Goal: Task Accomplishment & Management: Manage account settings

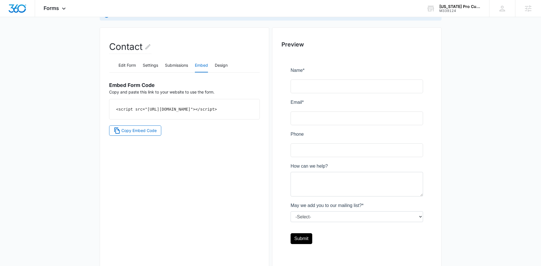
click at [60, 12] on div "Forms Apps Reputation Forms CRM Email Social Content Ads Intelligence Files Bra…" at bounding box center [55, 8] width 41 height 17
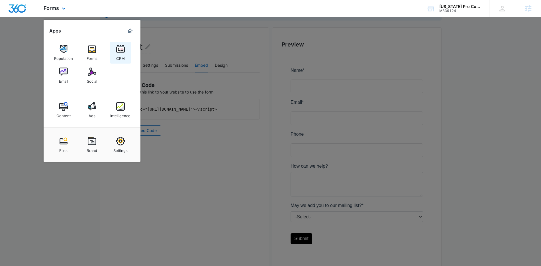
click at [126, 43] on link "CRM" at bounding box center [121, 53] width 22 height 22
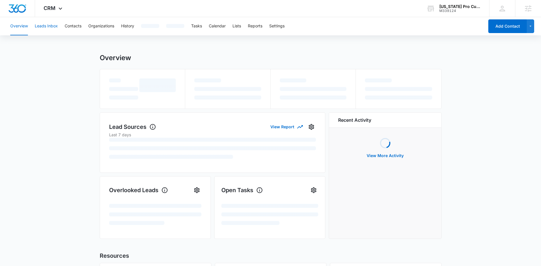
click at [45, 27] on button "Leads Inbox" at bounding box center [46, 26] width 23 height 18
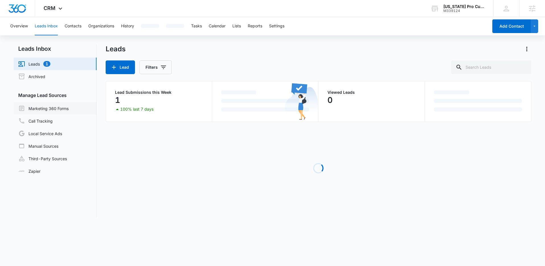
click at [58, 106] on link "Marketing 360 Forms" at bounding box center [43, 108] width 50 height 7
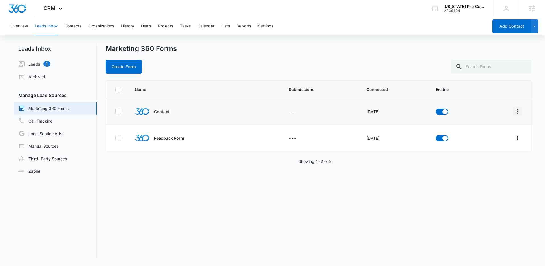
click at [514, 110] on icon "Overflow Menu" at bounding box center [517, 111] width 7 height 7
click at [475, 147] on button "Field Mapping" at bounding box center [491, 144] width 53 height 9
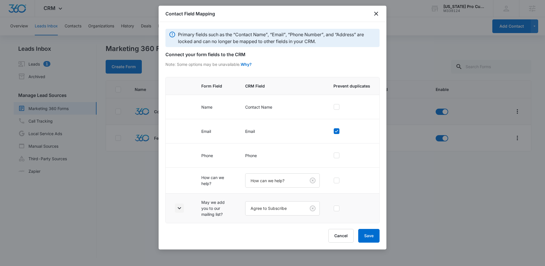
click at [180, 208] on icon "button" at bounding box center [179, 208] width 3 height 2
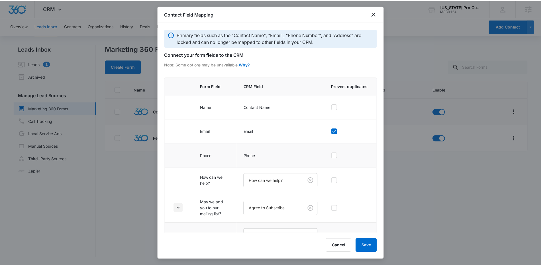
scroll to position [41, 0]
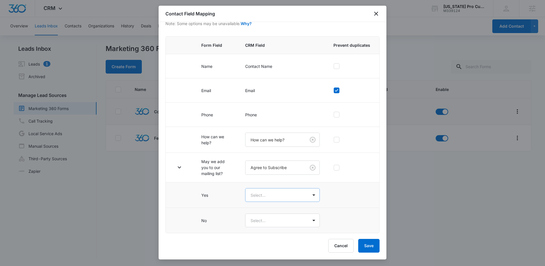
click at [285, 199] on body "CRM Apps Reputation Forms CRM Email Social Content Ads Intelligence Files Brand…" at bounding box center [272, 133] width 545 height 266
click at [255, 215] on p "Yes" at bounding box center [254, 215] width 7 height 6
click at [263, 222] on body "CRM Apps Reputation Forms CRM Email Social Content Ads Intelligence Files Brand…" at bounding box center [272, 133] width 545 height 266
click at [268, 253] on div "No" at bounding box center [279, 251] width 57 height 6
drag, startPoint x: 369, startPoint y: 248, endPoint x: 344, endPoint y: 242, distance: 26.1
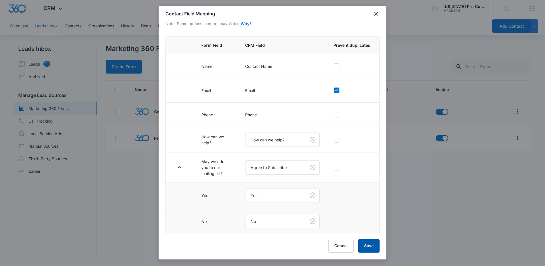
click at [369, 248] on button "Save" at bounding box center [368, 246] width 21 height 14
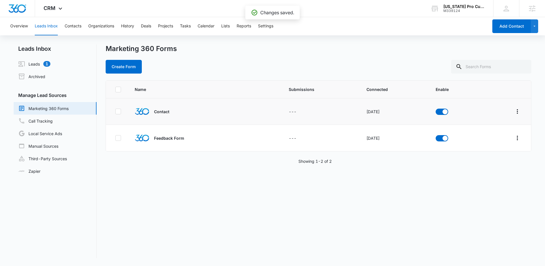
click at [220, 24] on div "Overview Leads Inbox Contacts Organizations History Deals Projects Tasks Calend…" at bounding box center [247, 26] width 481 height 18
click at [225, 25] on button "Lists" at bounding box center [225, 26] width 9 height 18
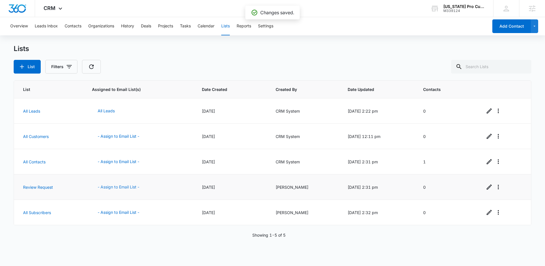
click at [116, 187] on button "- Assign to Email List -" at bounding box center [118, 187] width 53 height 14
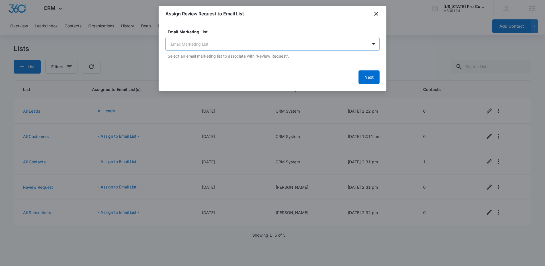
click at [282, 48] on body "CRM Apps Reputation Forms CRM Email Social Content Ads Intelligence Files Brand…" at bounding box center [272, 133] width 545 height 266
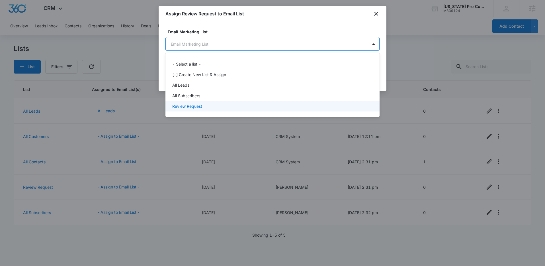
drag, startPoint x: 199, startPoint y: 105, endPoint x: 205, endPoint y: 105, distance: 6.3
click at [200, 105] on p "Review Request" at bounding box center [187, 106] width 30 height 6
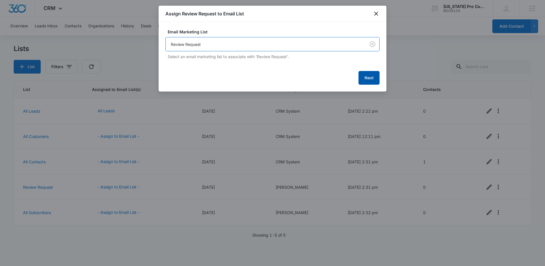
click at [368, 79] on button "Next" at bounding box center [368, 78] width 21 height 14
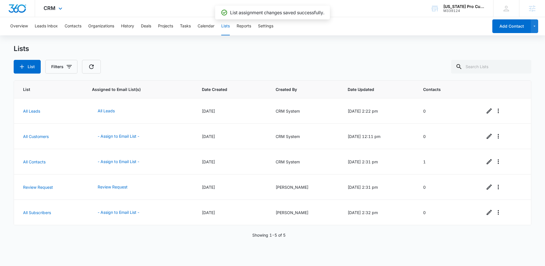
click at [56, 7] on div "CRM Apps Reputation Forms CRM Email Social Content Ads Intelligence Files Brand…" at bounding box center [53, 8] width 37 height 17
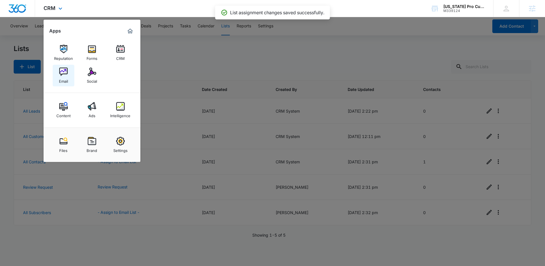
click at [61, 79] on div "Email" at bounding box center [63, 79] width 9 height 7
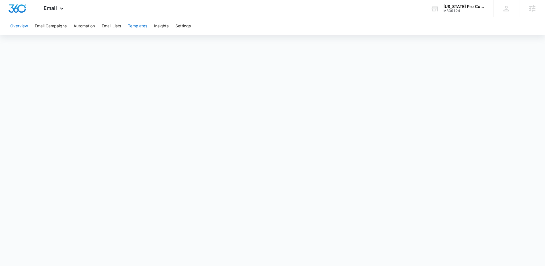
click at [132, 26] on button "Templates" at bounding box center [137, 26] width 19 height 18
click at [136, 27] on button "Templates" at bounding box center [137, 26] width 19 height 18
click at [187, 30] on button "Settings" at bounding box center [182, 26] width 15 height 18
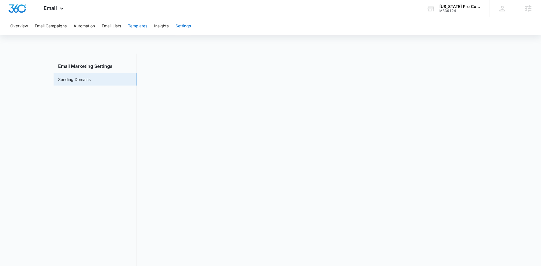
click at [141, 29] on button "Templates" at bounding box center [137, 26] width 19 height 18
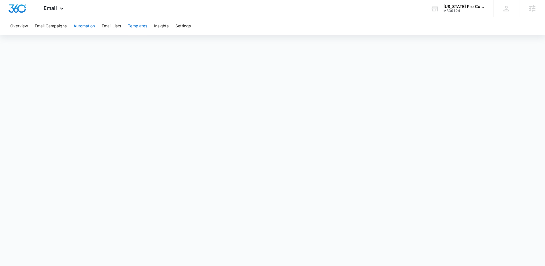
click at [89, 29] on button "Automation" at bounding box center [83, 26] width 21 height 18
click at [46, 5] on div "Email Apps Reputation Forms CRM Email Social Content Ads Intelligence Files Bra…" at bounding box center [54, 8] width 39 height 17
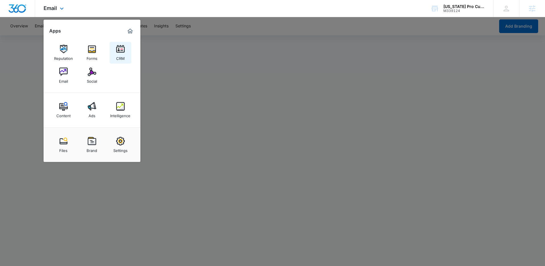
click at [120, 53] on img at bounding box center [120, 49] width 9 height 9
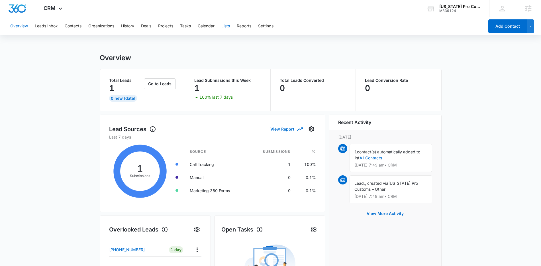
click at [225, 29] on button "Lists" at bounding box center [225, 26] width 9 height 18
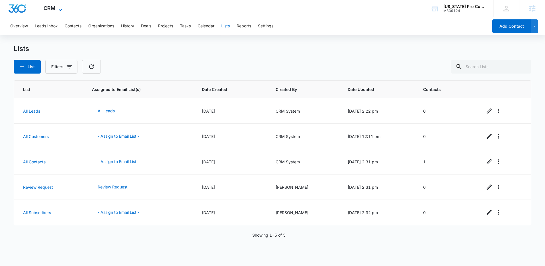
click at [55, 9] on span "CRM" at bounding box center [50, 8] width 12 height 6
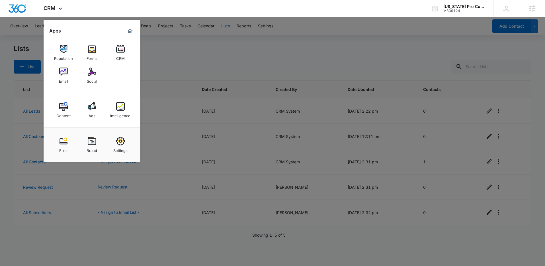
click at [94, 52] on img at bounding box center [92, 49] width 9 height 9
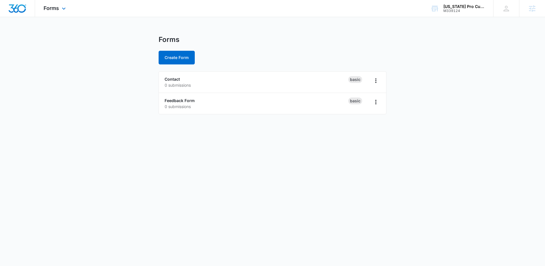
drag, startPoint x: 51, startPoint y: 10, endPoint x: 75, endPoint y: 19, distance: 25.7
click at [53, 11] on div "Forms Apps Reputation Forms CRM Email Social Content Ads Intelligence Files Bra…" at bounding box center [55, 8] width 41 height 17
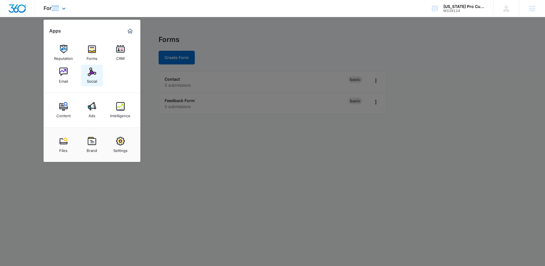
click at [87, 72] on link "Social" at bounding box center [92, 76] width 22 height 22
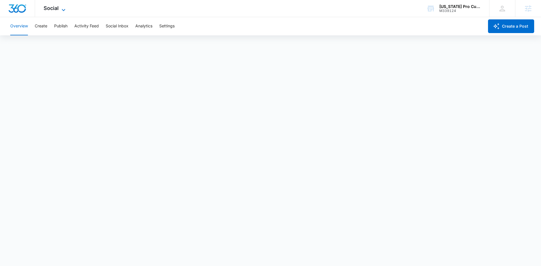
click at [61, 8] on icon at bounding box center [63, 10] width 7 height 7
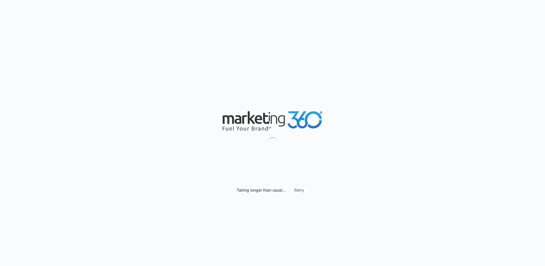
click at [383, 111] on div "Taking longer than usual... Retry" at bounding box center [272, 133] width 545 height 266
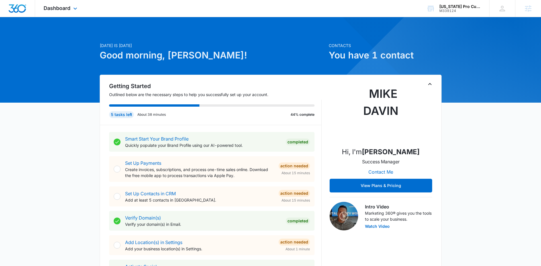
drag, startPoint x: 51, startPoint y: 10, endPoint x: 67, endPoint y: 17, distance: 16.9
click at [51, 10] on span "Dashboard" at bounding box center [57, 8] width 27 height 6
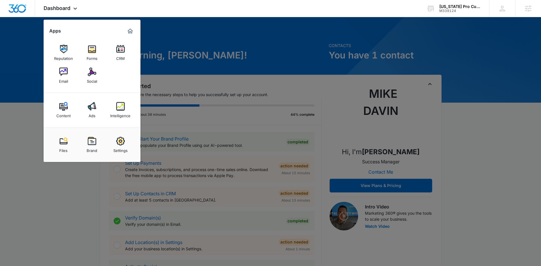
click at [289, 76] on div at bounding box center [270, 133] width 541 height 266
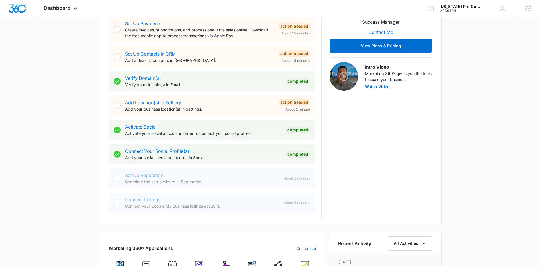
scroll to position [145, 0]
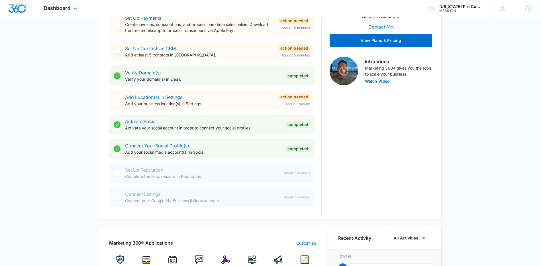
drag, startPoint x: 61, startPoint y: 9, endPoint x: 64, endPoint y: 14, distance: 5.5
click at [62, 10] on span "Dashboard" at bounding box center [57, 8] width 27 height 6
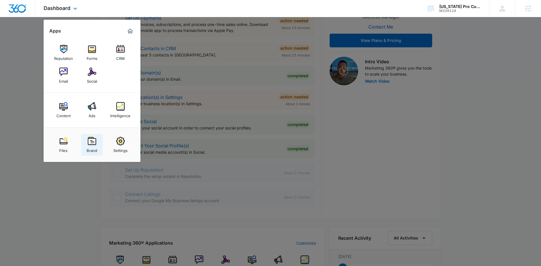
click at [93, 142] on img at bounding box center [92, 141] width 9 height 9
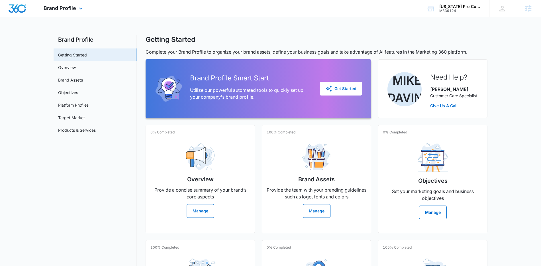
click at [82, 5] on div "Brand Profile Apps Reputation Forms CRM Email Social Content Ads Intelligence F…" at bounding box center [64, 8] width 58 height 17
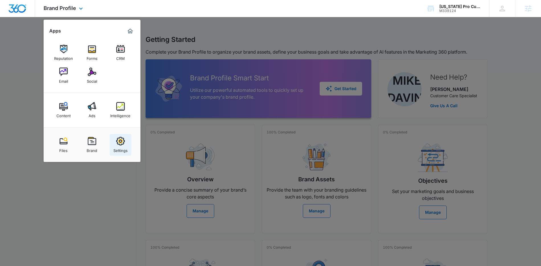
click at [117, 144] on img at bounding box center [120, 141] width 9 height 9
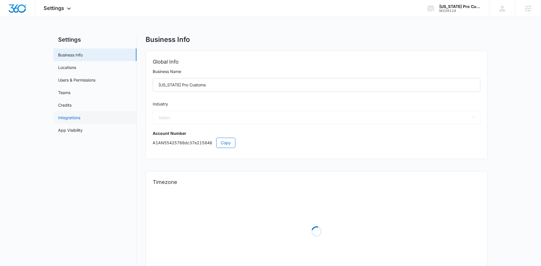
select select "52"
select select "US"
select select "America/New_York"
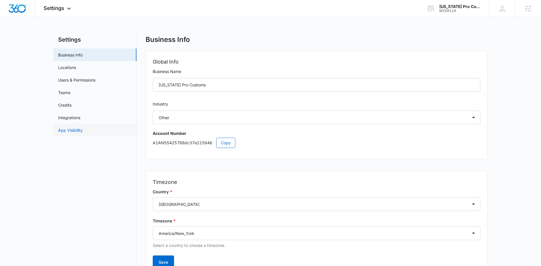
click at [77, 131] on link "App Visibility" at bounding box center [70, 130] width 24 height 6
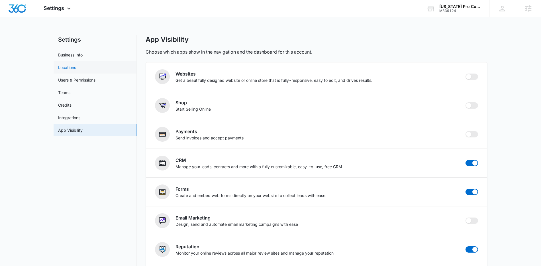
click at [76, 64] on link "Locations" at bounding box center [67, 67] width 18 height 6
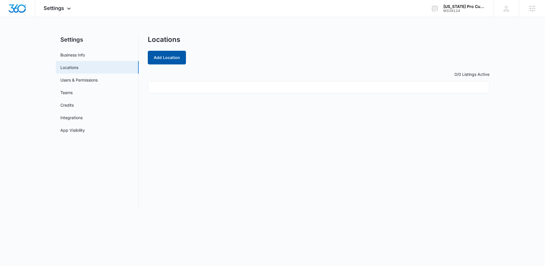
click at [171, 57] on button "Add Location" at bounding box center [167, 58] width 38 height 14
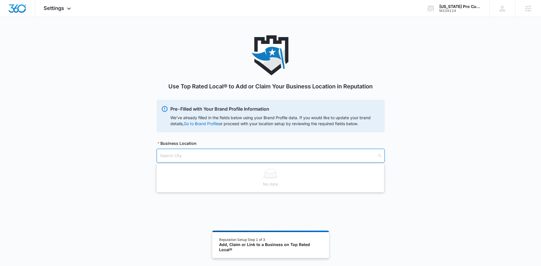
click at [217, 159] on input "search" at bounding box center [268, 155] width 217 height 13
type input "Douglas"
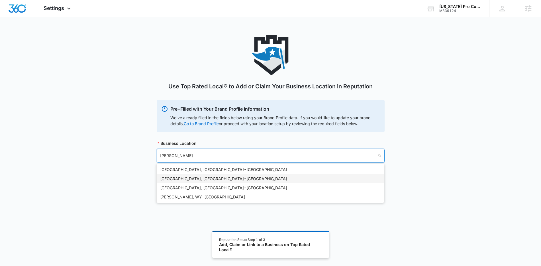
click at [196, 180] on div "Douglas, GA - USA" at bounding box center [270, 178] width 220 height 6
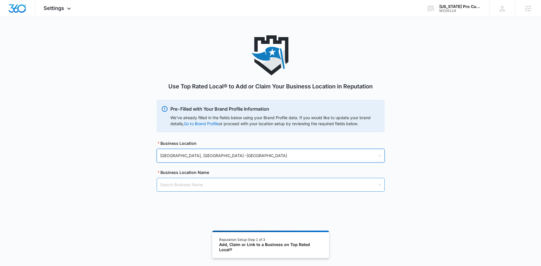
click at [198, 184] on input "search" at bounding box center [268, 184] width 217 height 13
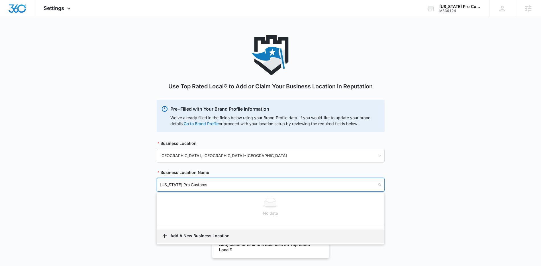
type input "Georgia Pro Customs"
click at [189, 235] on button "Add A New Business Location" at bounding box center [270, 236] width 227 height 14
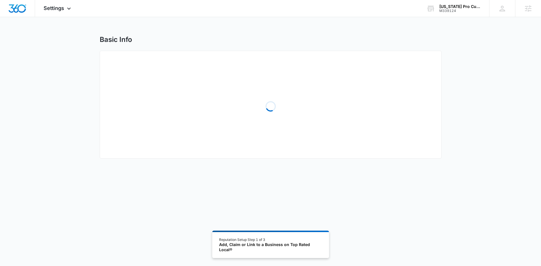
select select "[US_STATE]"
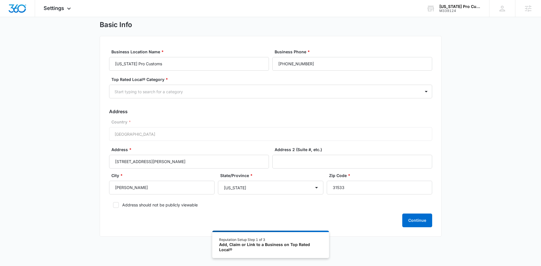
scroll to position [31, 0]
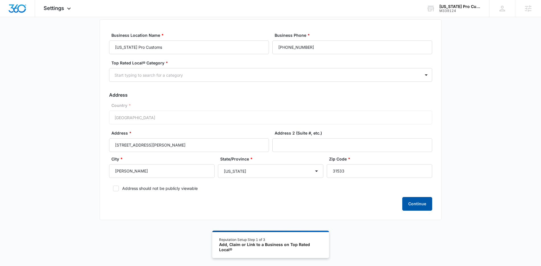
click at [420, 203] on button "Continue" at bounding box center [417, 204] width 30 height 14
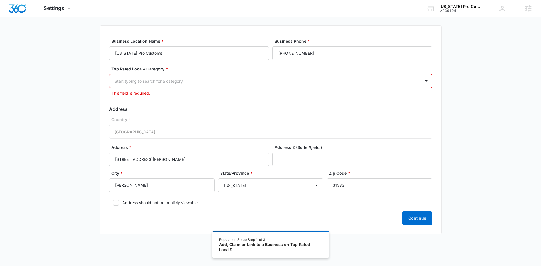
scroll to position [20, 0]
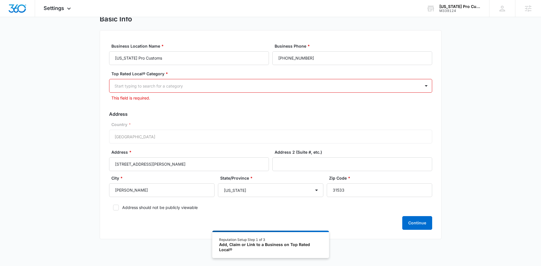
click at [206, 83] on div at bounding box center [263, 85] width 298 height 7
type input "trai"
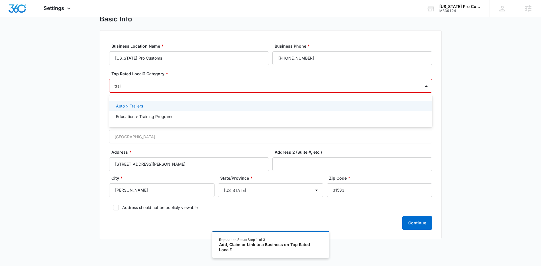
click at [184, 107] on div "Auto > Trailers" at bounding box center [270, 106] width 308 height 6
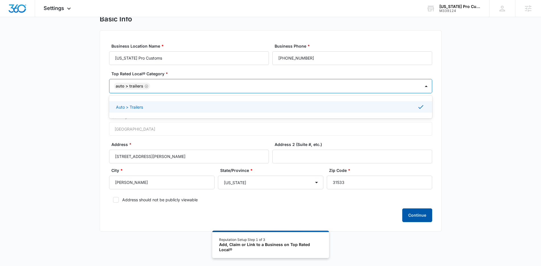
click at [420, 211] on button "Continue" at bounding box center [417, 215] width 30 height 14
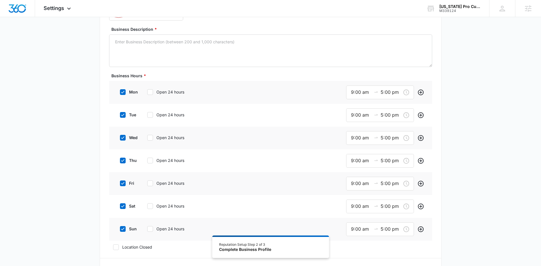
scroll to position [157, 0]
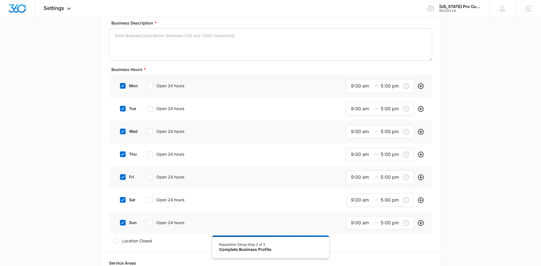
click at [125, 198] on icon at bounding box center [122, 199] width 5 height 5
click at [120, 198] on input "sat" at bounding box center [118, 200] width 4 height 4
checkbox input "false"
click at [122, 221] on icon at bounding box center [122, 221] width 5 height 5
click at [120, 221] on input "sun" at bounding box center [118, 221] width 4 height 4
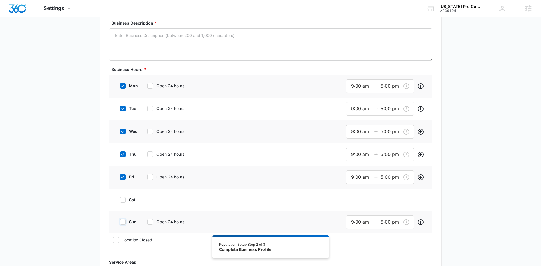
checkbox input "false"
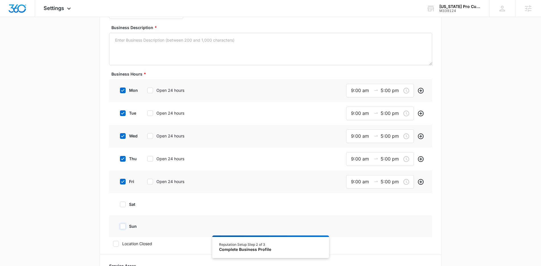
scroll to position [147, 0]
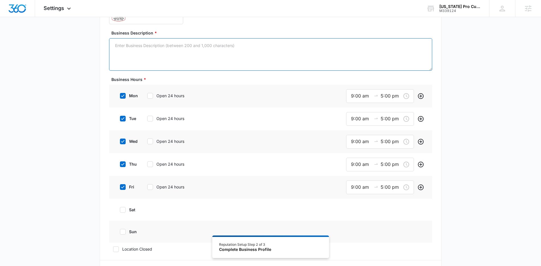
click at [146, 49] on textarea "Business Description *" at bounding box center [270, 54] width 323 height 32
paste textarea "At Pro Customs Trailer Company Georgia, we offer an extensive inventory of high…"
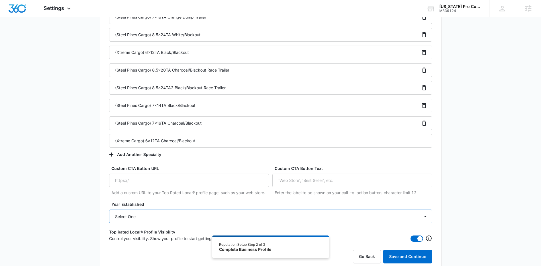
scroll to position [597, 0]
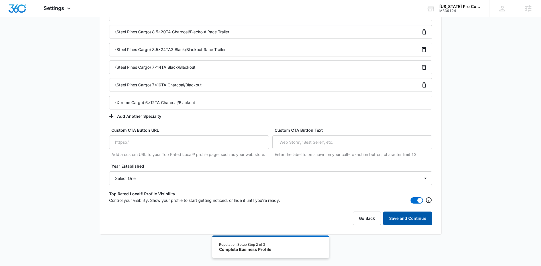
type textarea "At Pro Customs Trailer Company Georgia, we offer an extensive inventory of high…"
click at [402, 219] on button "Save and Continue" at bounding box center [407, 218] width 49 height 14
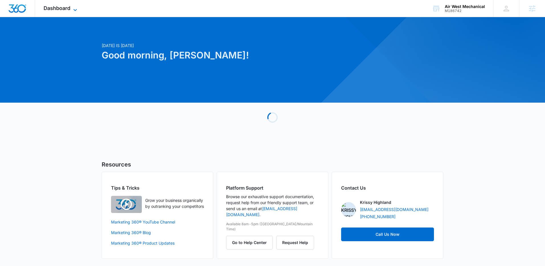
click at [63, 6] on span "Dashboard" at bounding box center [57, 8] width 27 height 6
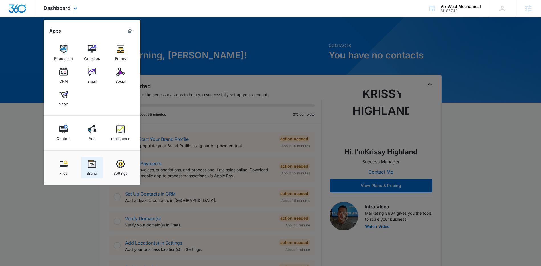
click at [93, 169] on div "Brand" at bounding box center [92, 171] width 11 height 7
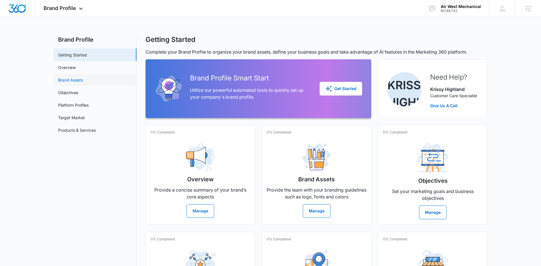
click at [79, 82] on link "Brand Assets" at bounding box center [70, 80] width 25 height 6
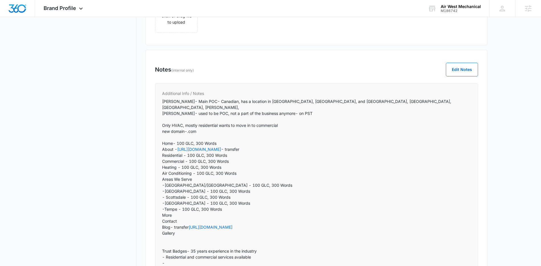
scroll to position [369, 0]
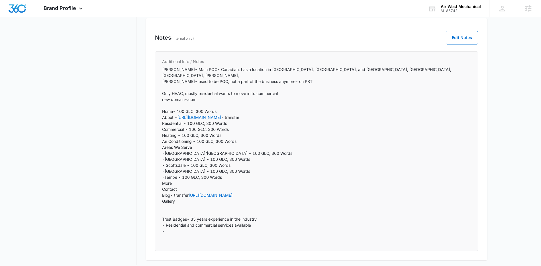
click at [262, 223] on p "Shawn- Main POC- Canadian, has a location in Canada, Fort Worth, and Phoenix, G…" at bounding box center [316, 152] width 309 height 173
drag, startPoint x: 240, startPoint y: 219, endPoint x: 189, endPoint y: 215, distance: 51.0
click at [189, 215] on p "Shawn- Main POC- Canadian, has a location in Canada, Fort Worth, and Phoenix, G…" at bounding box center [316, 152] width 309 height 173
copy p "35 years experience in the industry - Residential and commercial services avail…"
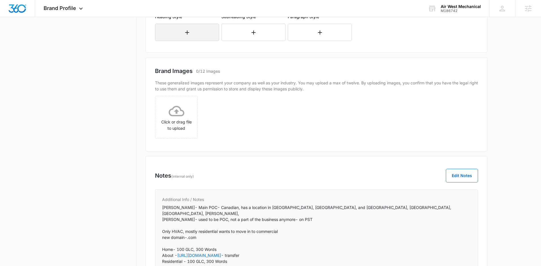
scroll to position [170, 0]
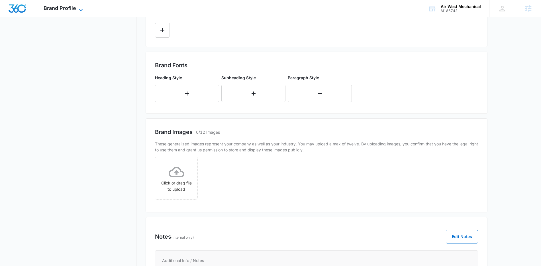
drag, startPoint x: 66, startPoint y: 2, endPoint x: 67, endPoint y: 9, distance: 6.6
click at [66, 5] on div "Brand Profile Apps Reputation Websites Forms CRM Email Social Shop Content Ads …" at bounding box center [64, 8] width 58 height 17
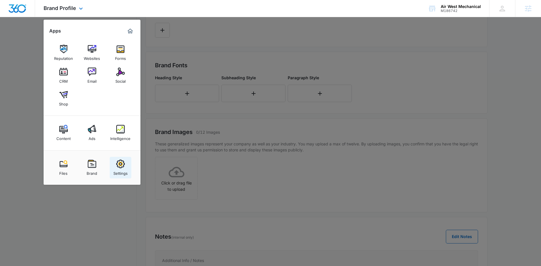
click at [120, 170] on div "Settings" at bounding box center [120, 171] width 14 height 7
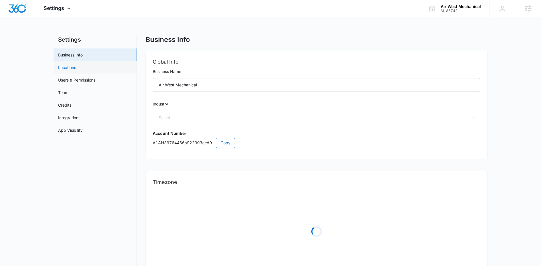
select select "3"
select select "US"
select select "America/[GEOGRAPHIC_DATA]"
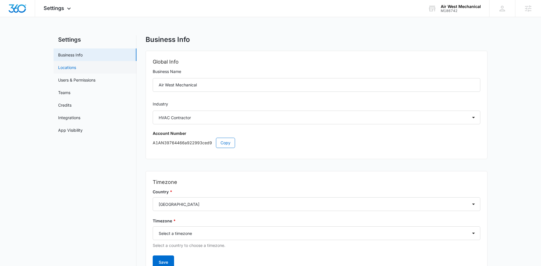
click at [76, 69] on link "Locations" at bounding box center [67, 67] width 18 height 6
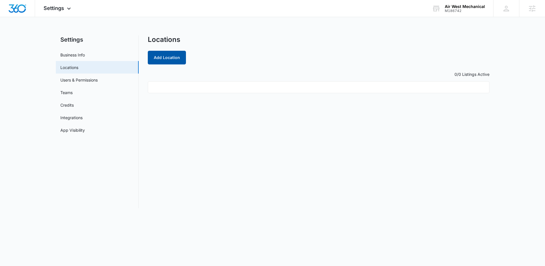
click at [164, 61] on button "Add Location" at bounding box center [167, 58] width 38 height 14
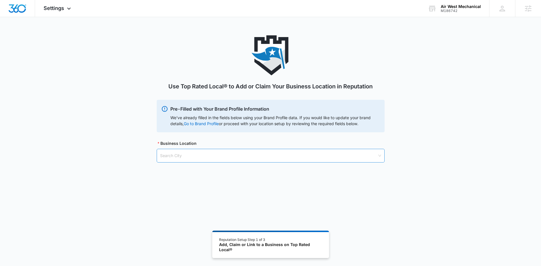
click at [211, 154] on input "search" at bounding box center [268, 155] width 217 height 13
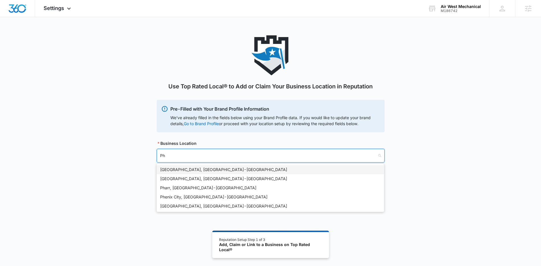
type input "Ph"
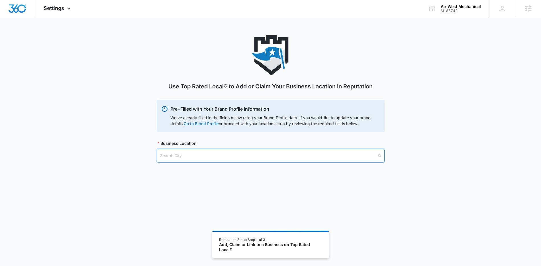
click at [213, 155] on input "search" at bounding box center [268, 155] width 217 height 13
paste input "Phoenix, AZ"
type input "Phoenix, AZ"
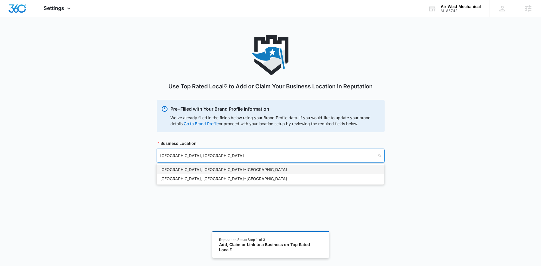
click at [198, 169] on div "Phoenix, AZ - USA" at bounding box center [270, 169] width 220 height 6
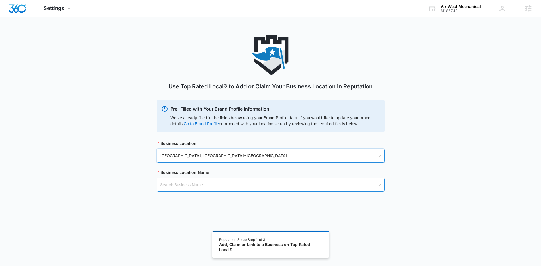
click at [199, 181] on input "search" at bounding box center [268, 184] width 217 height 13
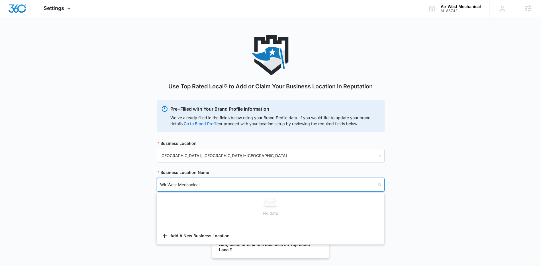
click at [163, 186] on input "Wir West Mechanical" at bounding box center [268, 184] width 217 height 13
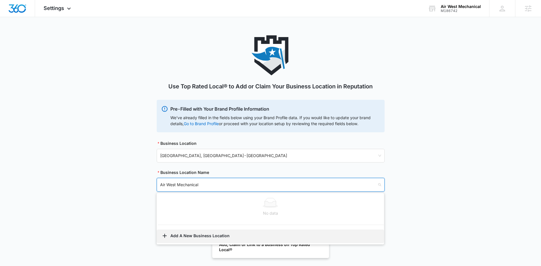
type input "Air West Mechanical"
click at [183, 235] on button "Add A New Business Location" at bounding box center [270, 236] width 227 height 14
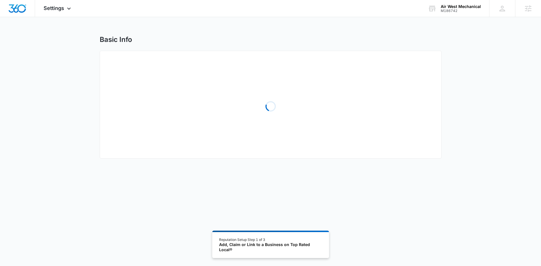
select select "Arizona"
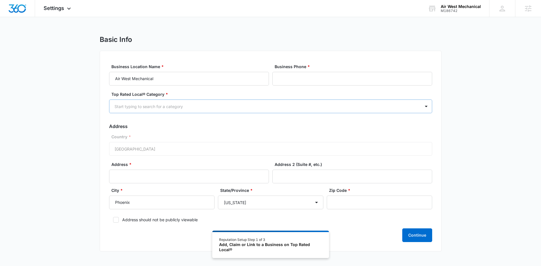
click at [195, 106] on div at bounding box center [263, 106] width 298 height 7
type input "HVA"
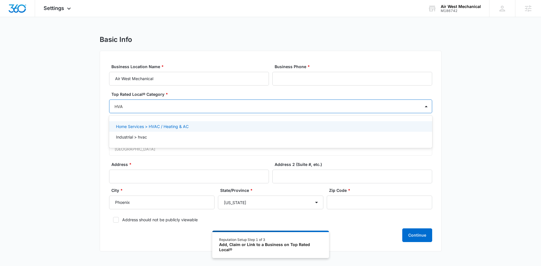
click at [172, 128] on p "Home Services > HVAC / Heating & AC" at bounding box center [152, 126] width 73 height 6
click at [219, 156] on form "Business Location Name * Air West Mechanical Business Phone * Top Rated Local® …" at bounding box center [270, 152] width 323 height 179
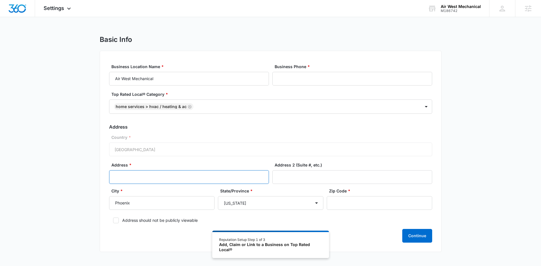
click at [162, 177] on input "Address *" at bounding box center [189, 177] width 160 height 14
paste input "20860 N Tatum Blvd"
type input "20860 N Tatum Blvd"
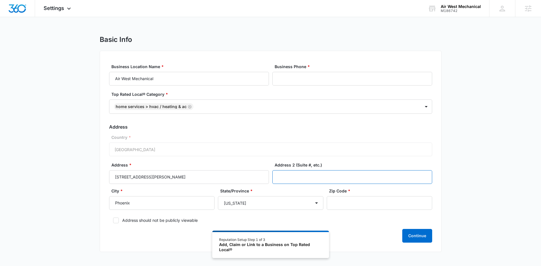
click at [389, 177] on input "Address 2 (Suite #, etc.)" at bounding box center [352, 177] width 160 height 14
paste input "Ste 300,"
type input "Ste 300"
click at [391, 202] on input "Zip Code *" at bounding box center [378, 203] width 105 height 14
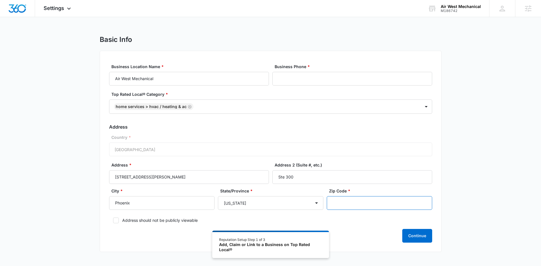
paste input "85050"
type input "85050"
click at [330, 79] on input "Business Phone *" at bounding box center [352, 79] width 160 height 14
paste input "(833) 655-1288"
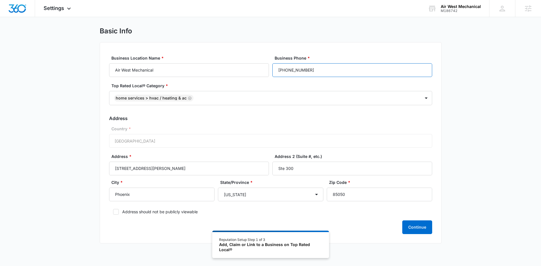
scroll to position [31, 0]
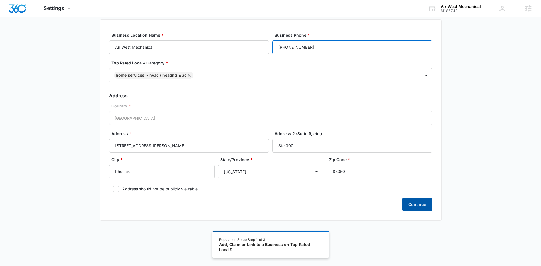
type input "(833) 655-1288"
click at [414, 203] on button "Continue" at bounding box center [417, 204] width 30 height 14
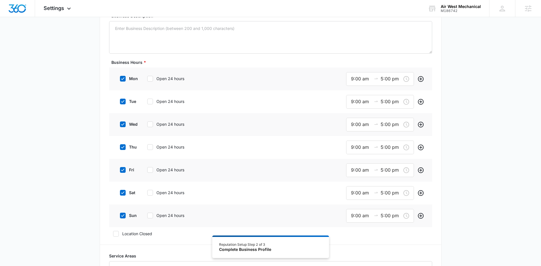
scroll to position [130, 0]
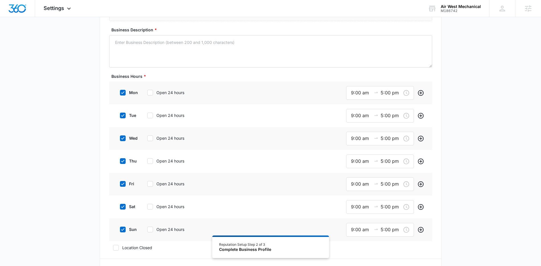
click at [154, 91] on label "Open 24 hours" at bounding box center [170, 92] width 54 height 6
click at [147, 91] on input "Open 24 hours" at bounding box center [145, 93] width 4 height 4
checkbox input "true"
click at [148, 114] on icon at bounding box center [149, 114] width 3 height 3
click at [147, 114] on input "Open 24 hours" at bounding box center [145, 114] width 4 height 4
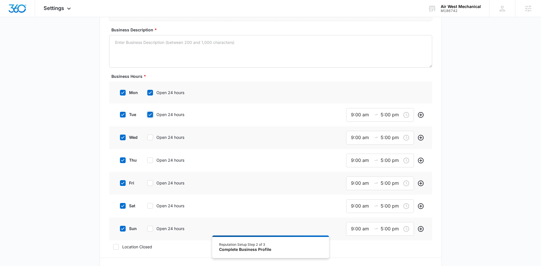
checkbox input "true"
drag, startPoint x: 152, startPoint y: 135, endPoint x: 152, endPoint y: 151, distance: 16.2
click at [152, 136] on icon at bounding box center [149, 136] width 5 height 5
click at [147, 136] on input "Open 24 hours" at bounding box center [145, 136] width 4 height 4
checkbox input "true"
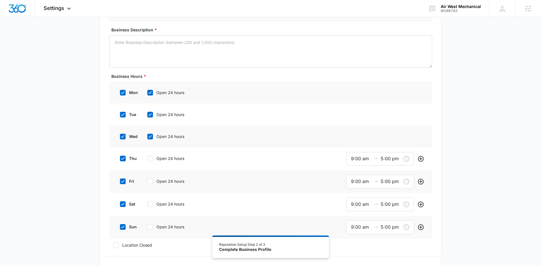
drag, startPoint x: 153, startPoint y: 159, endPoint x: 148, endPoint y: 178, distance: 19.5
click at [153, 159] on div at bounding box center [150, 158] width 6 height 6
click at [147, 159] on input "Open 24 hours" at bounding box center [145, 158] width 4 height 4
checkbox input "true"
click at [151, 179] on icon at bounding box center [149, 180] width 5 height 5
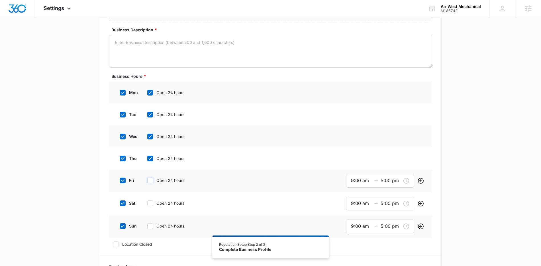
click at [147, 179] on input "Open 24 hours" at bounding box center [145, 180] width 4 height 4
checkbox input "true"
click at [149, 204] on icon at bounding box center [149, 202] width 5 height 5
click at [147, 204] on input "Open 24 hours" at bounding box center [145, 202] width 4 height 4
checkbox input "true"
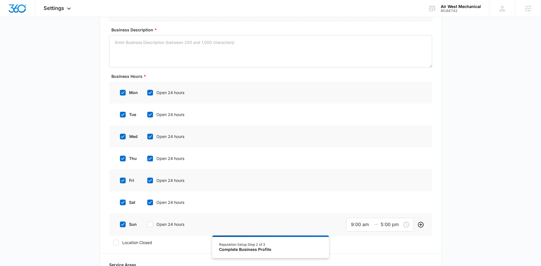
click at [151, 223] on icon at bounding box center [149, 224] width 3 height 3
click at [147, 223] on input "Open 24 hours" at bounding box center [145, 224] width 4 height 4
checkbox input "true"
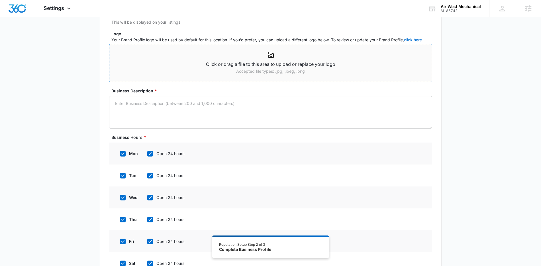
scroll to position [16, 0]
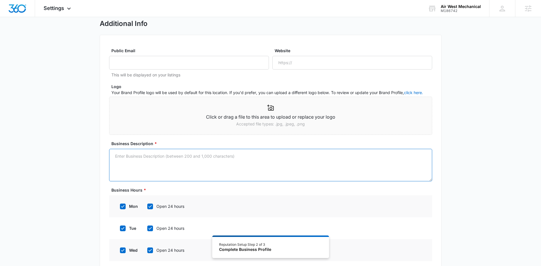
click at [168, 161] on textarea "Business Description *" at bounding box center [270, 165] width 323 height 32
paste textarea "Air West Mechanical is a comprehensive HVAC and mechanical services company ser…"
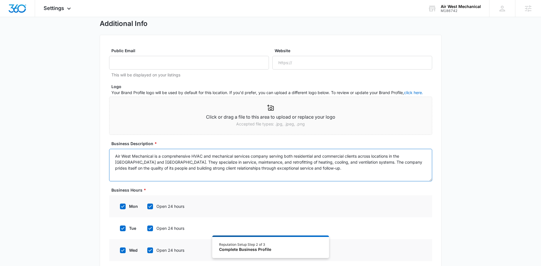
drag, startPoint x: 141, startPoint y: 163, endPoint x: 133, endPoint y: 163, distance: 8.0
click at [133, 163] on textarea "Air West Mechanical is a comprehensive HVAC and mechanical services company ser…" at bounding box center [270, 165] width 323 height 32
drag, startPoint x: 368, startPoint y: 162, endPoint x: 322, endPoint y: 163, distance: 45.8
click at [322, 163] on textarea "Air West Mechanical is a comprehensive HVAC and mechanical services company ser…" at bounding box center [270, 165] width 323 height 32
drag, startPoint x: 123, startPoint y: 169, endPoint x: 319, endPoint y: 164, distance: 195.9
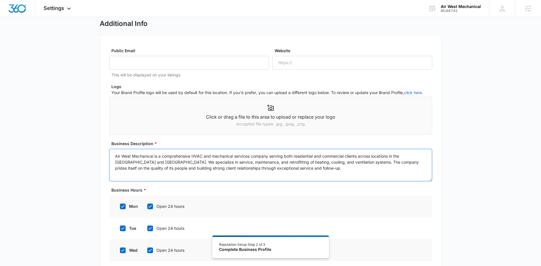
click at [319, 164] on textarea "Air West Mechanical is a comprehensive HVAC and mechanical services company ser…" at bounding box center [270, 165] width 323 height 32
type textarea "Air West Mechanical is a comprehensive HVAC and mechanical services company ser…"
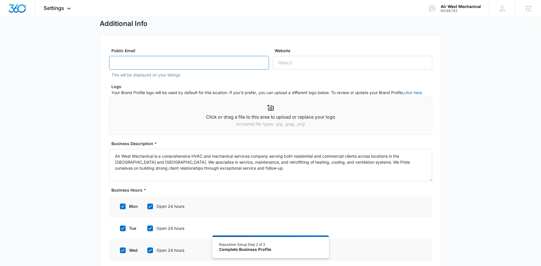
click at [196, 64] on input "Public Email" at bounding box center [189, 63] width 160 height 14
click at [232, 63] on input "Public Email" at bounding box center [189, 63] width 160 height 14
paste input "admin@airwestmechanical.ca"
type input "admin@airwestmechanical.ca"
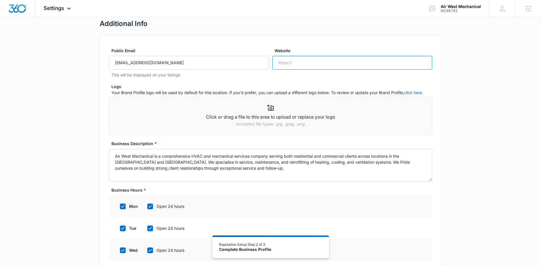
click at [329, 59] on input "Website" at bounding box center [352, 63] width 160 height 14
click at [322, 63] on input "Website" at bounding box center [352, 63] width 160 height 14
paste input "https://www.awm.ca/"
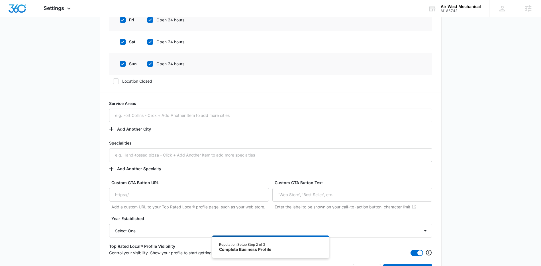
scroll to position [342, 0]
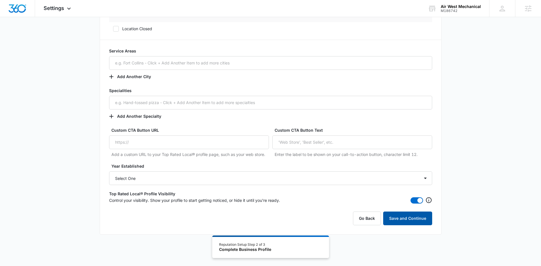
type input "https://www.awm.ca/"
click at [408, 217] on button "Save and Continue" at bounding box center [407, 218] width 49 height 14
click at [54, 11] on span "Settings" at bounding box center [54, 8] width 20 height 6
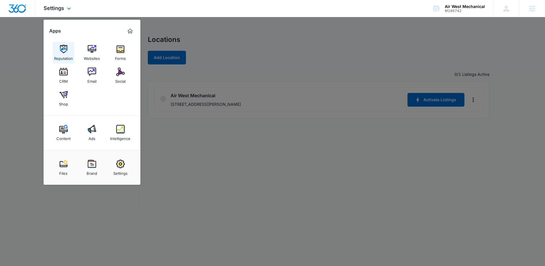
click at [63, 51] on img at bounding box center [63, 49] width 9 height 9
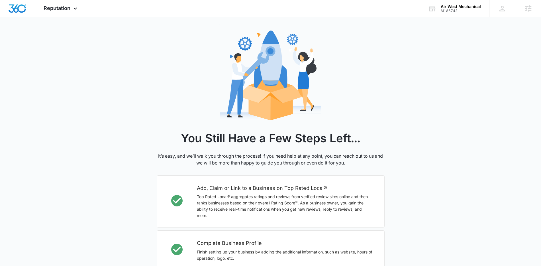
scroll to position [140, 0]
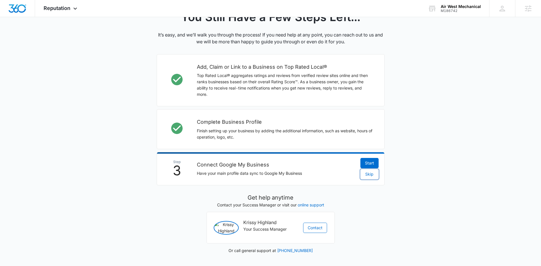
click at [367, 171] on span "Skip" at bounding box center [369, 174] width 8 height 6
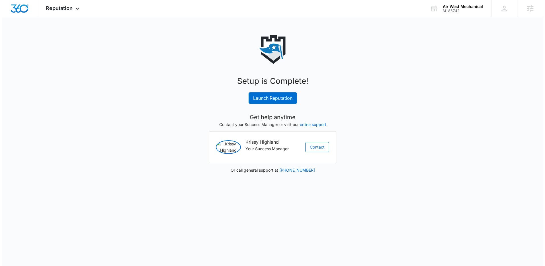
scroll to position [0, 0]
click at [281, 93] on link "Launch Reputation" at bounding box center [272, 97] width 48 height 11
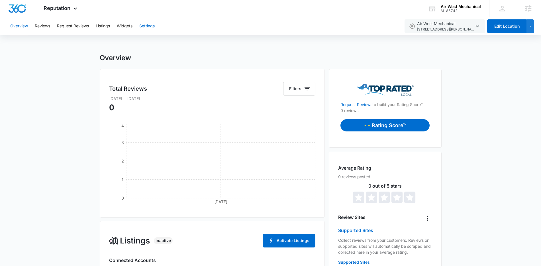
click at [143, 23] on button "Settings" at bounding box center [146, 26] width 15 height 18
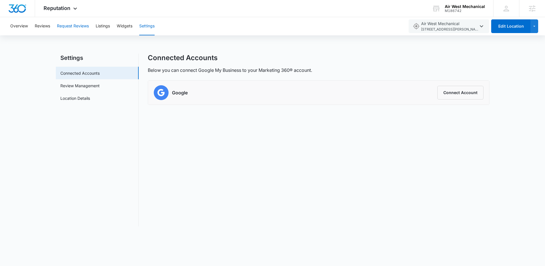
click at [85, 30] on button "Request Reviews" at bounding box center [73, 26] width 32 height 18
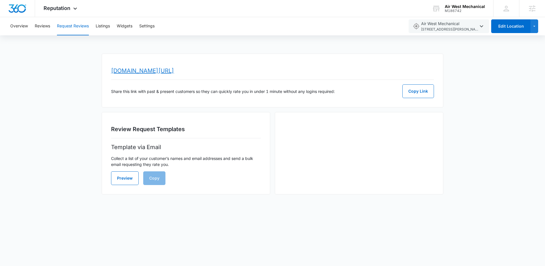
click at [174, 73] on link "www.topratedlocal.com/review/air-west-mechanical-reviews" at bounding box center [142, 70] width 63 height 7
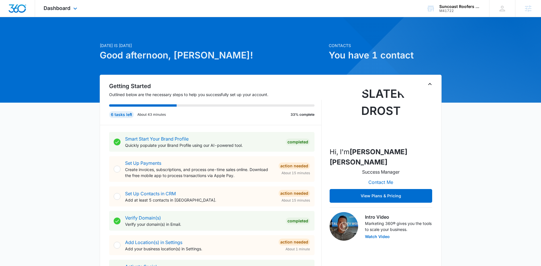
click at [83, 17] on div "Dashboard Apps Reputation Websites Forms CRM Email Social Content Ads Intellige…" at bounding box center [61, 8] width 52 height 17
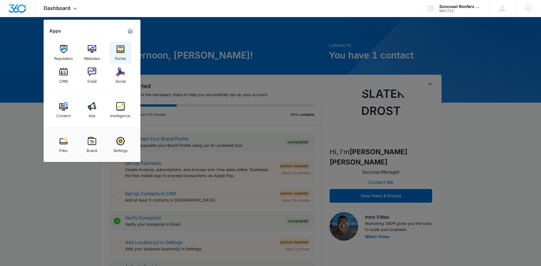
click at [120, 55] on div "Forms" at bounding box center [120, 56] width 11 height 7
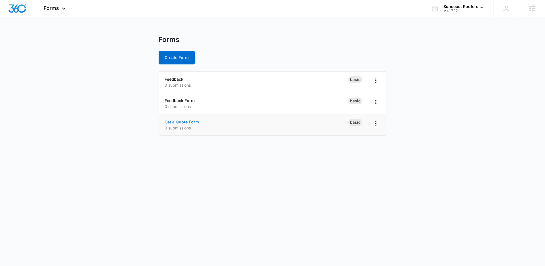
click at [184, 122] on link "Get a Quote Form" at bounding box center [182, 121] width 34 height 5
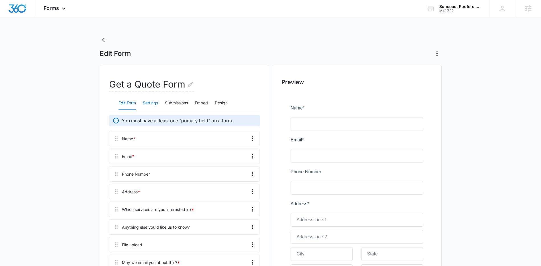
click at [148, 105] on button "Settings" at bounding box center [150, 103] width 15 height 14
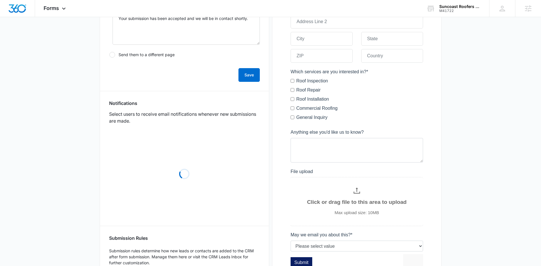
scroll to position [216, 0]
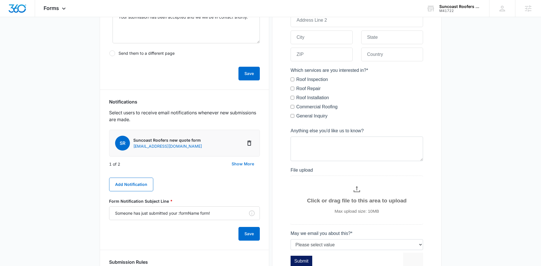
click at [245, 167] on button "Show More" at bounding box center [243, 164] width 34 height 14
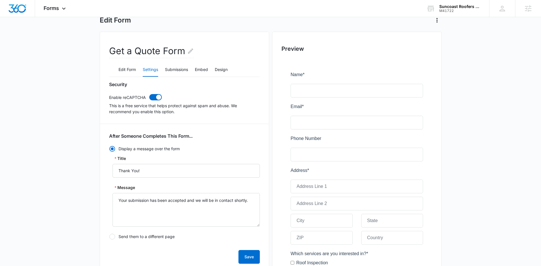
scroll to position [0, 0]
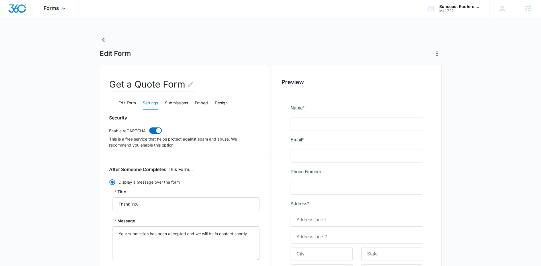
click at [40, 13] on div "Forms Apps Reputation Websites Forms CRM Email Social Content Ads Intelligence …" at bounding box center [55, 8] width 41 height 17
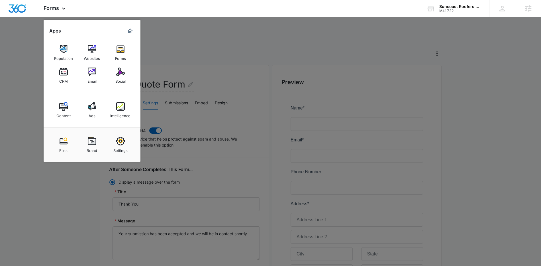
click at [72, 76] on link "CRM" at bounding box center [64, 76] width 22 height 22
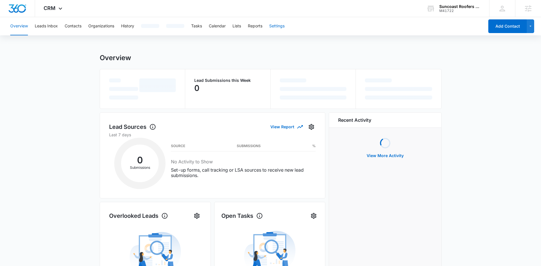
click at [279, 26] on div "Overview Leads Inbox Contacts Organizations History Tasks Calendar Lists Report…" at bounding box center [245, 26] width 477 height 18
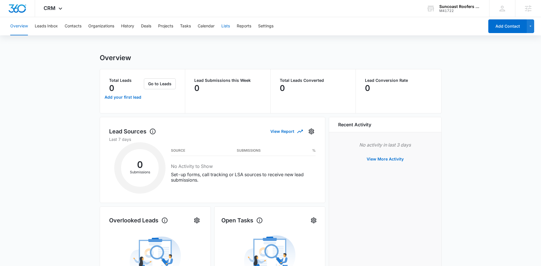
click at [229, 29] on button "Lists" at bounding box center [225, 26] width 9 height 18
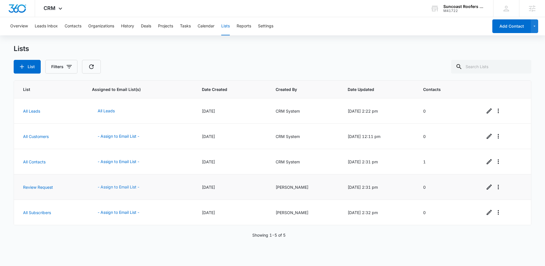
click at [106, 188] on button "- Assign to Email List -" at bounding box center [118, 187] width 53 height 14
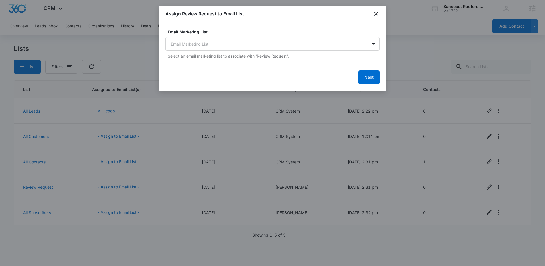
click at [277, 51] on div "Email Marketing List Email Marketing List Select an email marketing list to ass…" at bounding box center [272, 44] width 214 height 30
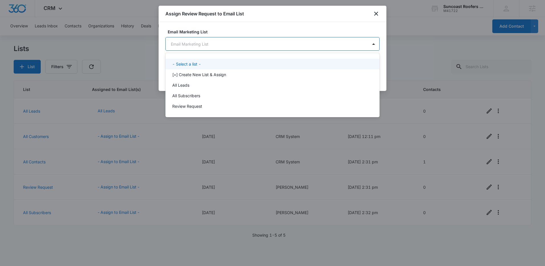
click at [277, 48] on body "CRM Apps Reputation Websites Forms CRM Email Social Content Ads Intelligence Fi…" at bounding box center [272, 133] width 545 height 266
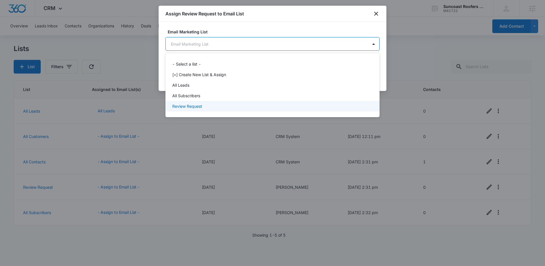
drag, startPoint x: 212, startPoint y: 104, endPoint x: 280, endPoint y: 92, distance: 68.5
click at [212, 104] on div "Review Request" at bounding box center [271, 106] width 199 height 6
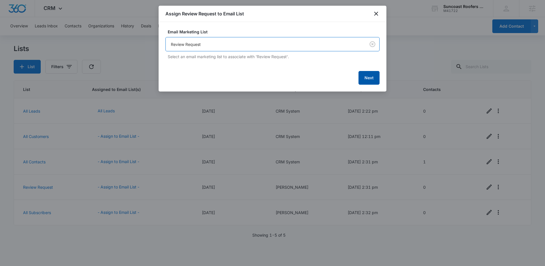
click at [361, 79] on button "Next" at bounding box center [368, 78] width 21 height 14
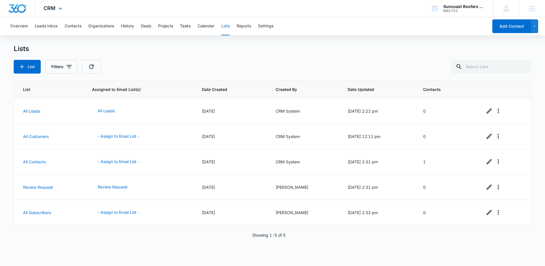
drag, startPoint x: 55, startPoint y: 11, endPoint x: 66, endPoint y: 32, distance: 24.3
click at [56, 11] on div "CRM Apps Reputation Websites Forms CRM Email Social Content Ads Intelligence Fi…" at bounding box center [53, 8] width 37 height 17
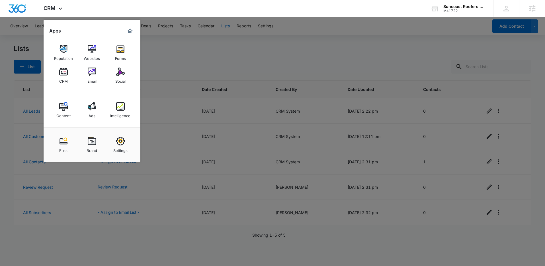
drag, startPoint x: 172, startPoint y: 66, endPoint x: 140, endPoint y: 71, distance: 32.3
click at [172, 66] on div at bounding box center [272, 133] width 545 height 266
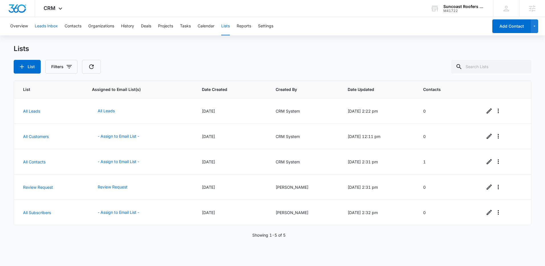
click at [44, 25] on button "Leads Inbox" at bounding box center [46, 26] width 23 height 18
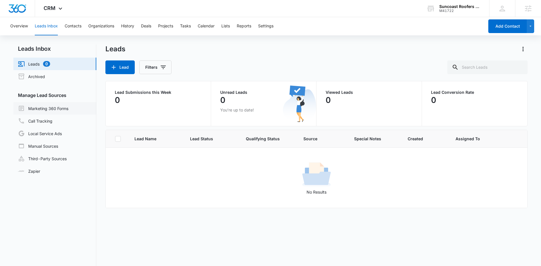
drag, startPoint x: 57, startPoint y: 108, endPoint x: 60, endPoint y: 108, distance: 3.4
click at [57, 108] on link "Marketing 360 Forms" at bounding box center [43, 108] width 50 height 7
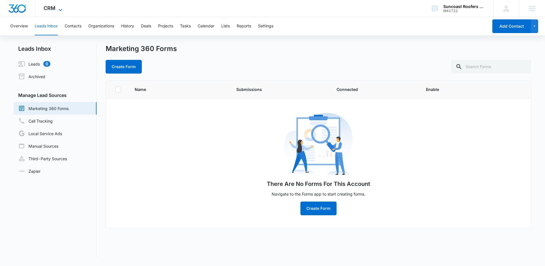
click at [52, 7] on span "CRM" at bounding box center [50, 8] width 12 height 6
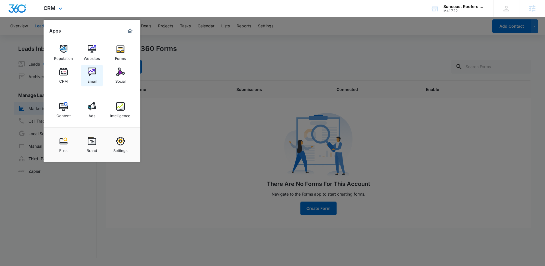
click at [91, 74] on img at bounding box center [92, 71] width 9 height 9
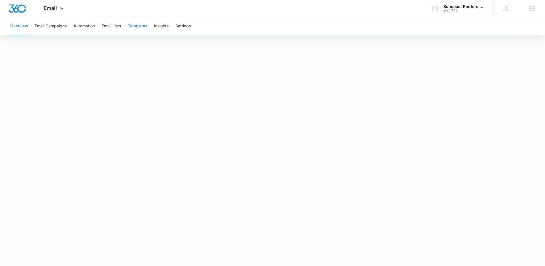
click at [146, 28] on button "Templates" at bounding box center [137, 26] width 19 height 18
click at [93, 30] on button "Automation" at bounding box center [83, 26] width 21 height 18
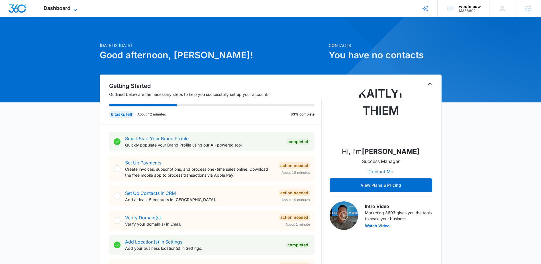
click at [63, 5] on span "Dashboard" at bounding box center [57, 8] width 27 height 6
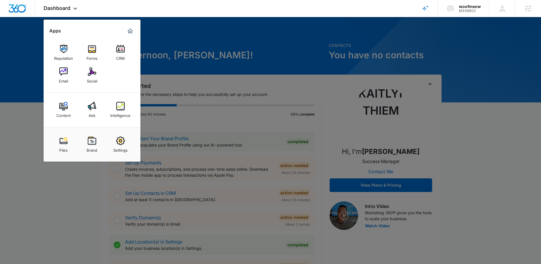
click at [260, 97] on div at bounding box center [270, 132] width 541 height 264
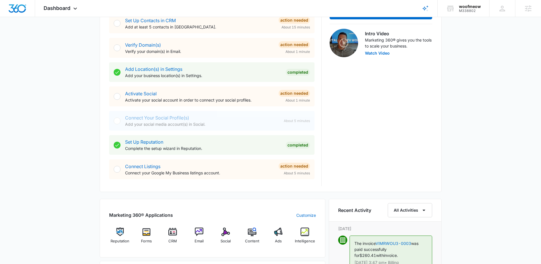
scroll to position [173, 0]
drag, startPoint x: 186, startPoint y: 122, endPoint x: 104, endPoint y: 124, distance: 81.7
click at [104, 124] on div "Getting Started Outlined below are the necessary steps to help you successfully…" at bounding box center [271, 47] width 342 height 290
click at [171, 165] on div "Connect Listings Connect your Google My Business listings account." at bounding box center [199, 169] width 149 height 13
drag, startPoint x: 227, startPoint y: 174, endPoint x: 108, endPoint y: 177, distance: 118.5
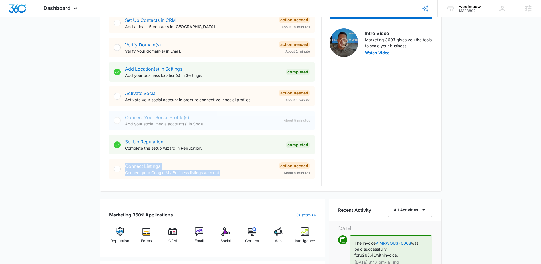
click at [108, 177] on div "Getting Started Outlined below are the necessary steps to help you successfully…" at bounding box center [271, 47] width 342 height 290
click at [268, 178] on div "Connect Listings Connect your Google My Business listings account. Action Neede…" at bounding box center [211, 169] width 205 height 20
click at [73, 5] on div "Dashboard Apps Reputation Forms CRM Email Social Content Ads Intelligence Files…" at bounding box center [61, 8] width 52 height 17
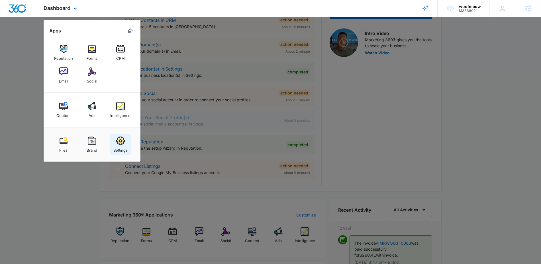
click at [119, 139] on img at bounding box center [120, 141] width 9 height 9
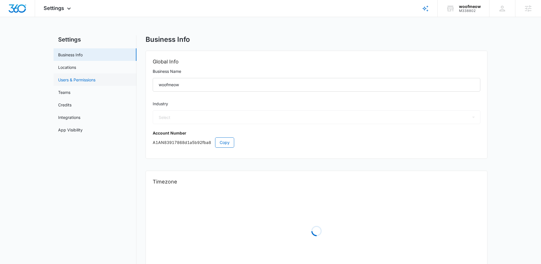
select select "12"
select select "US"
select select "America/New_York"
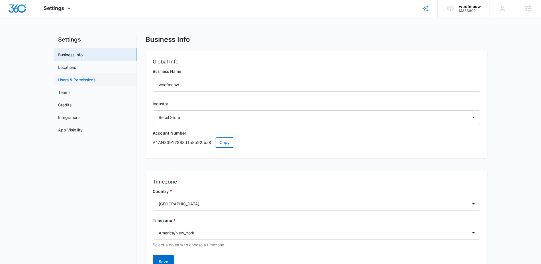
click at [75, 77] on link "Users & Permissions" at bounding box center [76, 80] width 37 height 6
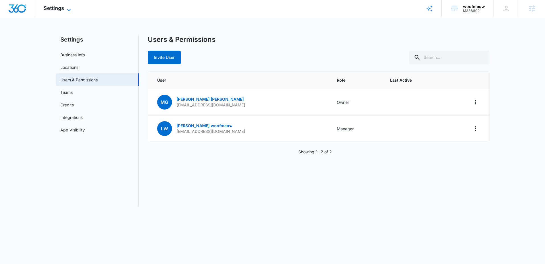
click at [63, 7] on span "Settings" at bounding box center [54, 8] width 20 height 6
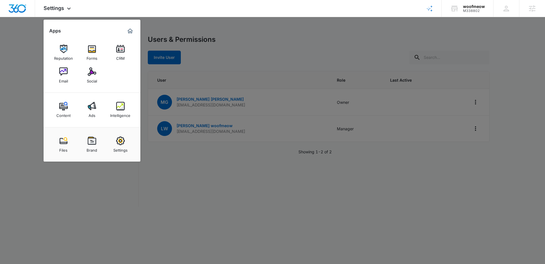
click at [242, 44] on div at bounding box center [272, 132] width 545 height 264
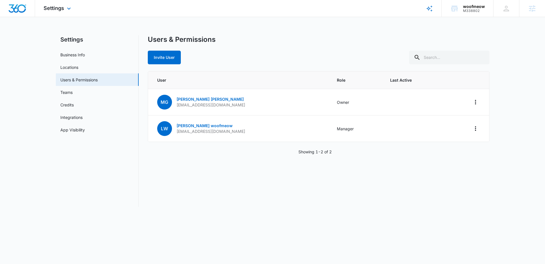
click at [52, 12] on div "Settings Apps Reputation Forms CRM Email Social Content Ads Intelligence Files …" at bounding box center [58, 8] width 46 height 17
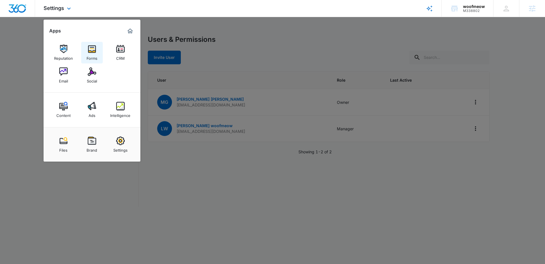
click at [98, 54] on link "Forms" at bounding box center [92, 53] width 22 height 22
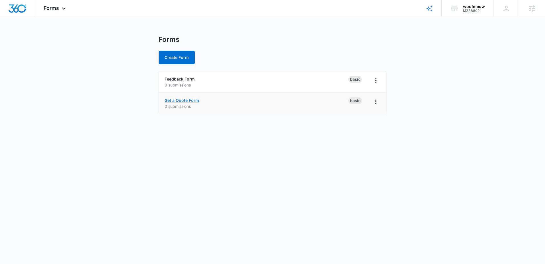
click at [186, 98] on link "Get a Quote Form" at bounding box center [182, 100] width 34 height 5
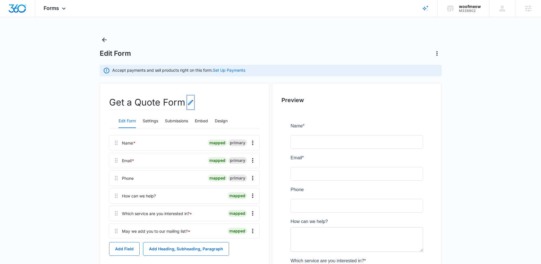
click at [190, 102] on icon "Edit Form Name" at bounding box center [190, 102] width 7 height 7
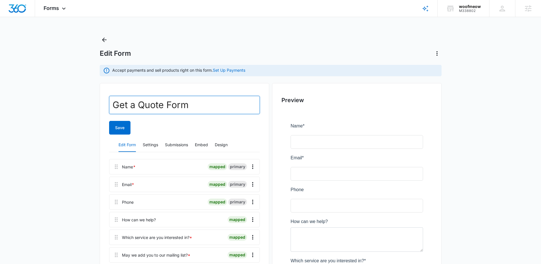
click at [176, 104] on input "Get a Quote Form" at bounding box center [184, 105] width 151 height 18
type input "Contact"
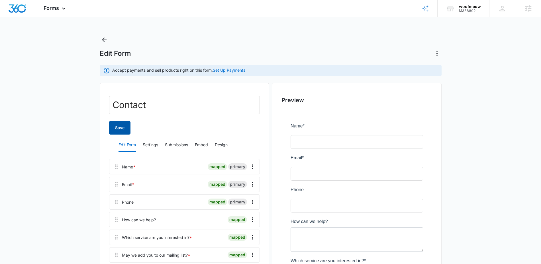
click at [123, 128] on button "Save" at bounding box center [119, 128] width 21 height 14
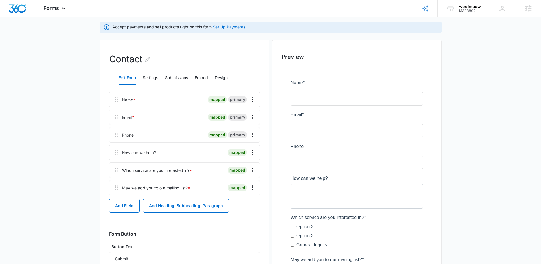
scroll to position [49, 0]
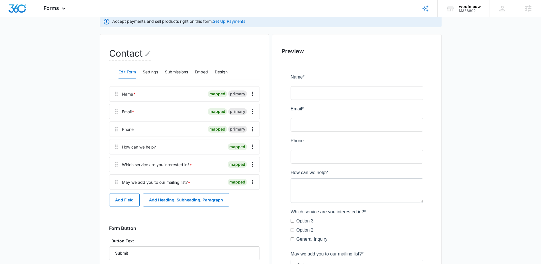
drag, startPoint x: 339, startPoint y: 241, endPoint x: 291, endPoint y: 220, distance: 52.3
click at [291, 220] on div at bounding box center [356, 185] width 151 height 249
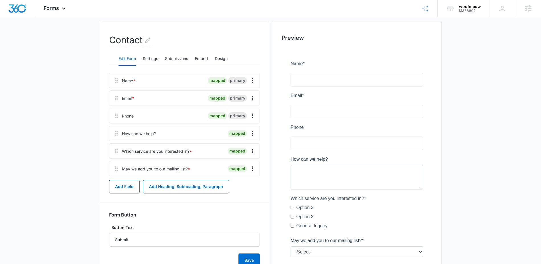
scroll to position [63, 0]
click at [333, 208] on div at bounding box center [356, 172] width 151 height 249
drag, startPoint x: 266, startPoint y: 207, endPoint x: 329, endPoint y: 214, distance: 62.7
click at [270, 207] on div "Contact Edit Form Settings Submissions Embed Design Name * mapped primary Email…" at bounding box center [271, 165] width 342 height 290
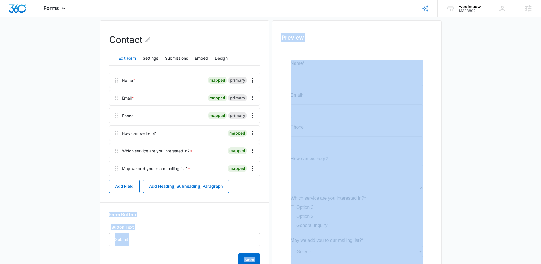
click at [343, 215] on div at bounding box center [356, 172] width 151 height 249
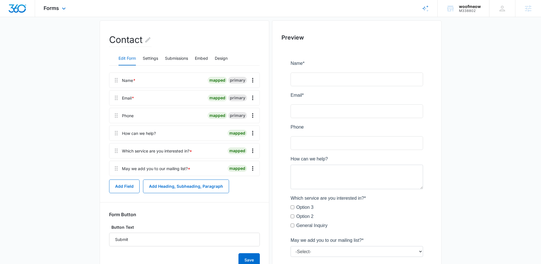
click at [59, 12] on div "Forms Apps Reputation Forms CRM Email Social Content Ads Intelligence Files Bra…" at bounding box center [55, 8] width 41 height 17
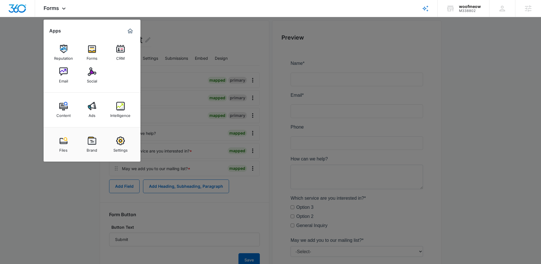
click at [188, 37] on div at bounding box center [270, 132] width 541 height 264
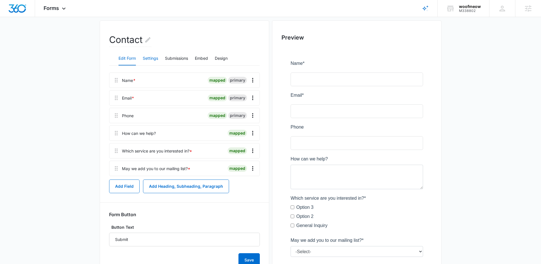
click at [149, 58] on button "Settings" at bounding box center [150, 59] width 15 height 14
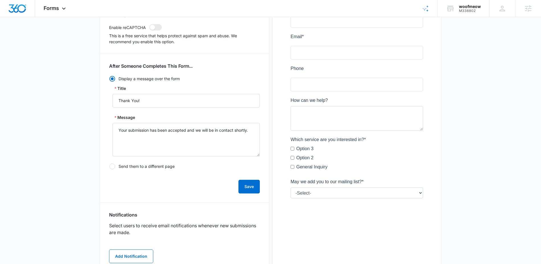
scroll to position [132, 0]
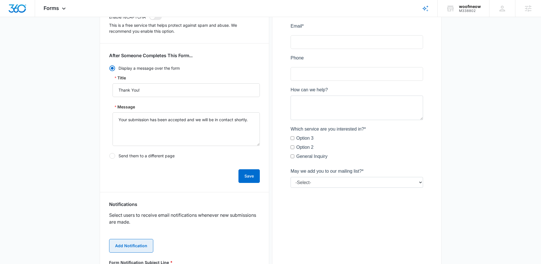
click at [132, 246] on button "Add Notification" at bounding box center [131, 246] width 44 height 14
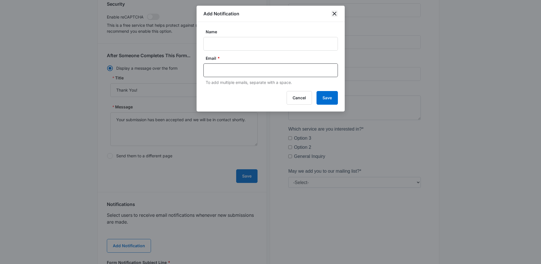
click at [333, 14] on icon "close" at bounding box center [334, 13] width 7 height 7
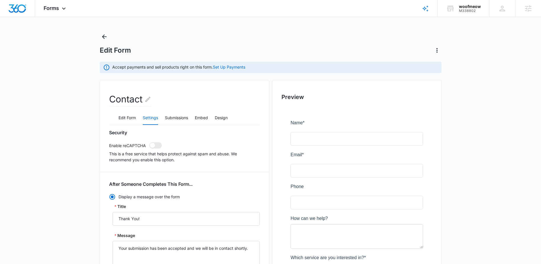
scroll to position [0, 0]
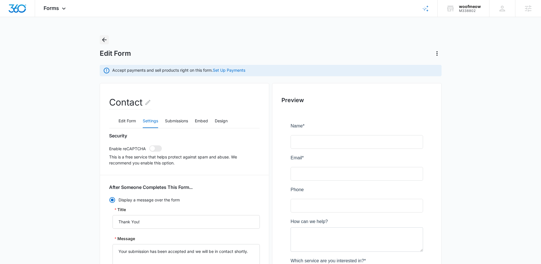
click at [104, 42] on icon "Back" at bounding box center [104, 40] width 5 height 5
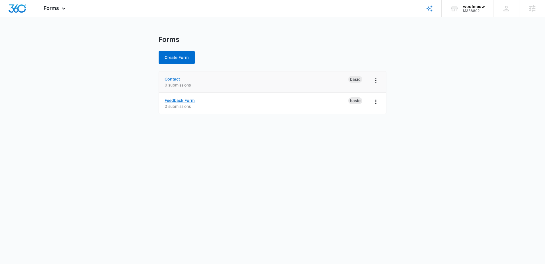
click at [177, 100] on link "Feedback Form" at bounding box center [180, 100] width 30 height 5
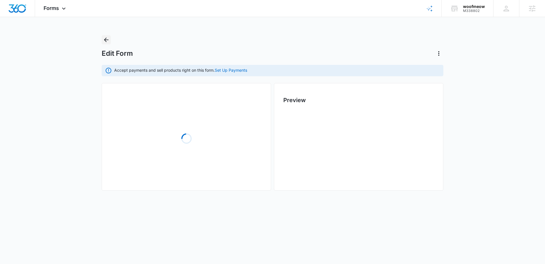
click at [104, 39] on icon "Back" at bounding box center [106, 40] width 5 height 5
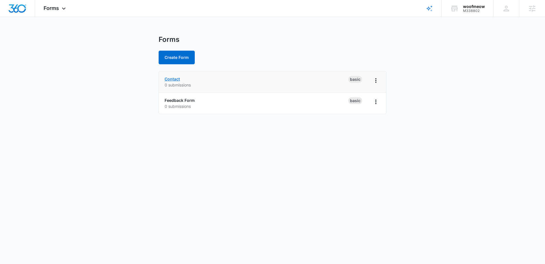
click at [173, 80] on link "Contact" at bounding box center [172, 79] width 15 height 5
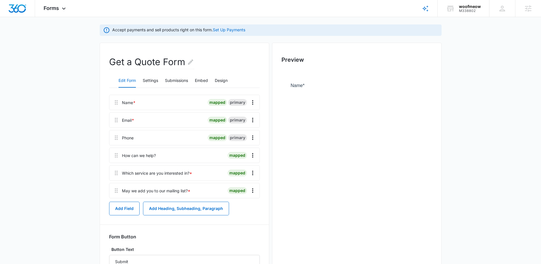
scroll to position [42, 0]
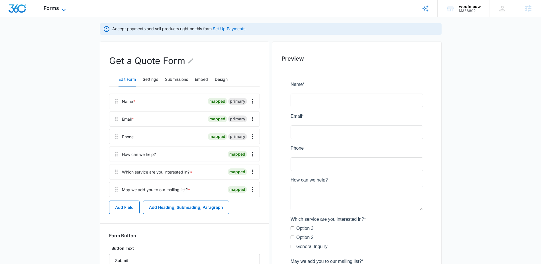
click at [56, 8] on span "Forms" at bounding box center [51, 8] width 15 height 6
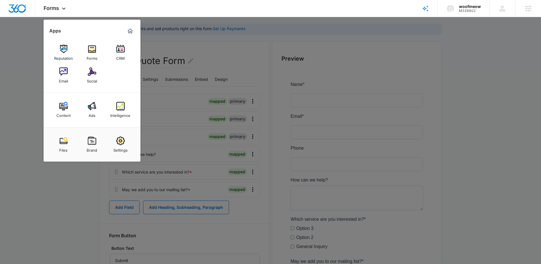
click at [232, 61] on div at bounding box center [270, 132] width 541 height 264
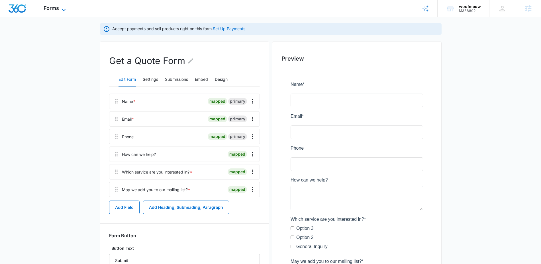
click at [63, 8] on icon at bounding box center [63, 10] width 7 height 7
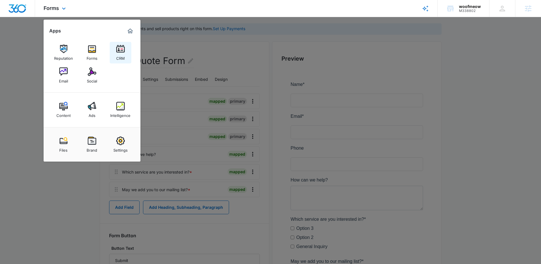
click at [119, 51] on img at bounding box center [120, 49] width 9 height 9
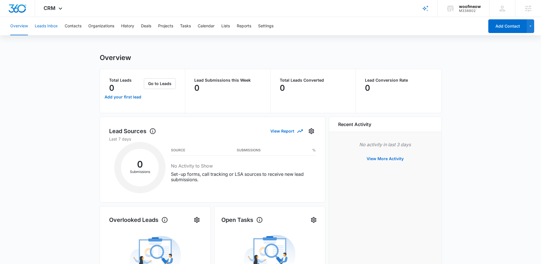
click at [42, 28] on button "Leads Inbox" at bounding box center [46, 26] width 23 height 18
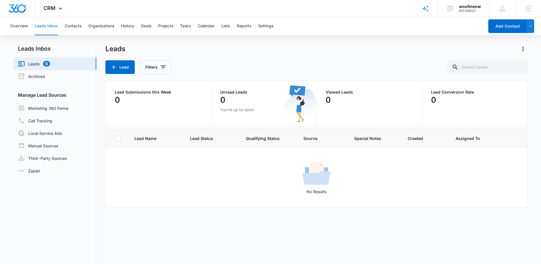
click at [514, 174] on div "No Results" at bounding box center [316, 177] width 420 height 34
click at [60, 10] on icon at bounding box center [60, 10] width 3 height 2
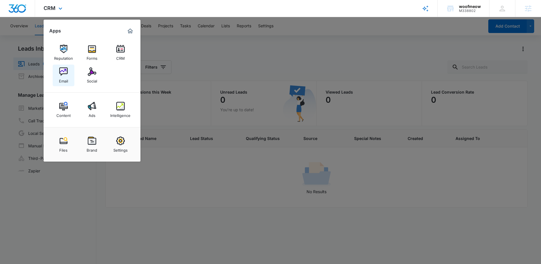
click at [65, 76] on div "Email" at bounding box center [63, 79] width 9 height 7
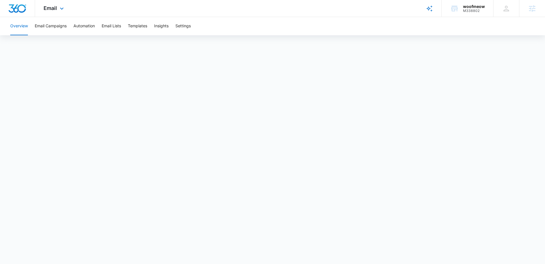
click at [57, 9] on div "Email Apps Reputation Forms CRM Email Social Content Ads Intelligence Files Bra…" at bounding box center [54, 8] width 39 height 17
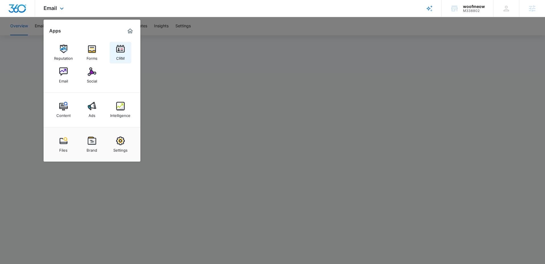
click at [122, 51] on img at bounding box center [120, 49] width 9 height 9
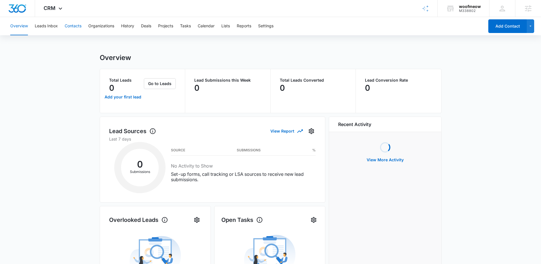
click at [78, 29] on button "Contacts" at bounding box center [73, 26] width 17 height 18
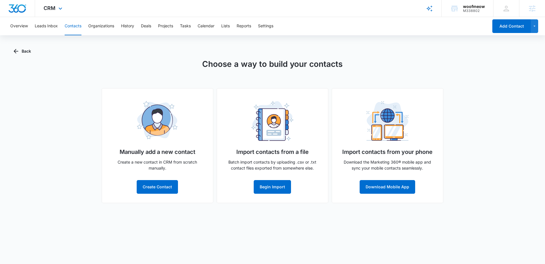
click at [56, 10] on div "CRM Apps Reputation Forms CRM Email Social Content Ads Intelligence Files Brand…" at bounding box center [53, 8] width 37 height 17
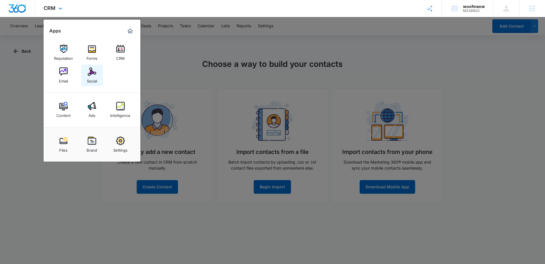
click at [92, 74] on img at bounding box center [92, 71] width 9 height 9
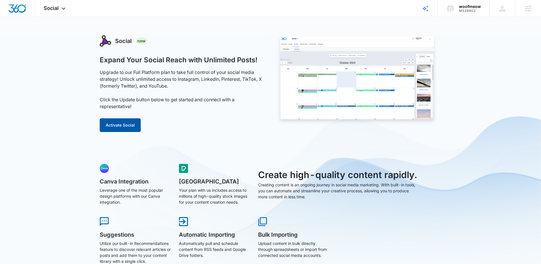
click at [129, 123] on button "Activate Social" at bounding box center [120, 125] width 41 height 14
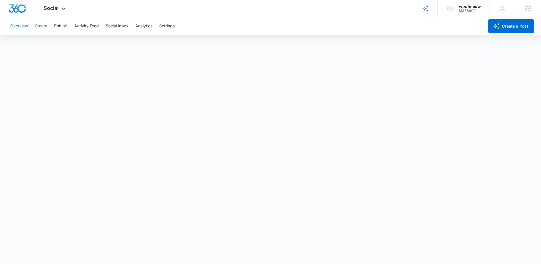
click at [45, 29] on button "Create" at bounding box center [41, 26] width 13 height 18
click at [17, 28] on button "Overview" at bounding box center [19, 26] width 18 height 18
click at [48, 12] on div "Social Apps Reputation Forms CRM Email Social Content Ads Intelligence Files Br…" at bounding box center [55, 8] width 40 height 17
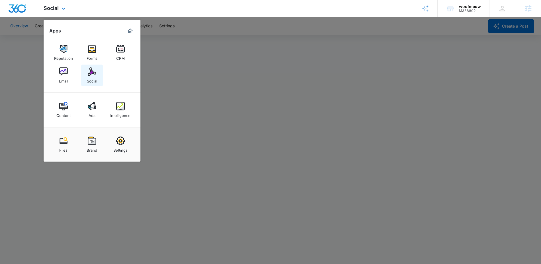
click at [88, 79] on div "Social" at bounding box center [92, 79] width 10 height 7
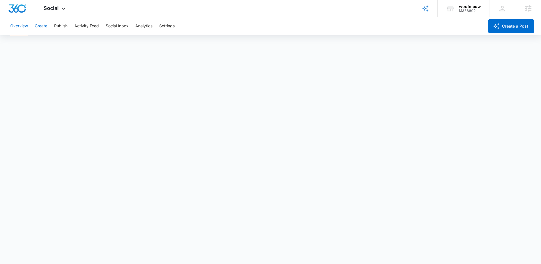
click at [41, 27] on button "Create" at bounding box center [41, 26] width 13 height 18
click at [51, 10] on span "Social" at bounding box center [51, 8] width 15 height 6
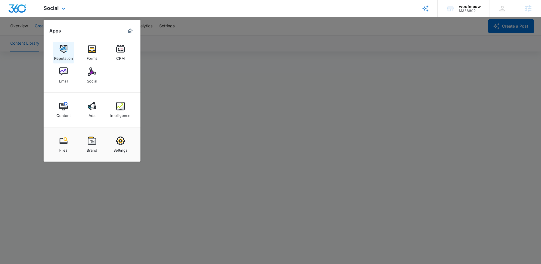
click at [66, 51] on img at bounding box center [63, 49] width 9 height 9
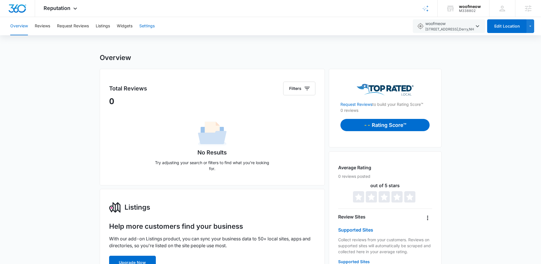
click at [147, 27] on button "Settings" at bounding box center [146, 26] width 15 height 18
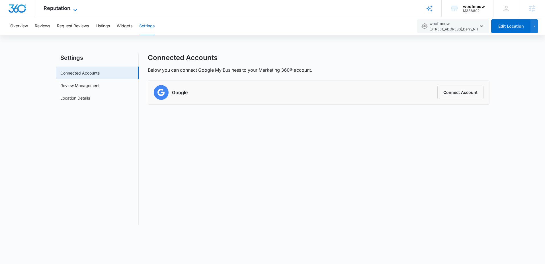
click at [59, 9] on span "Reputation" at bounding box center [57, 8] width 27 height 6
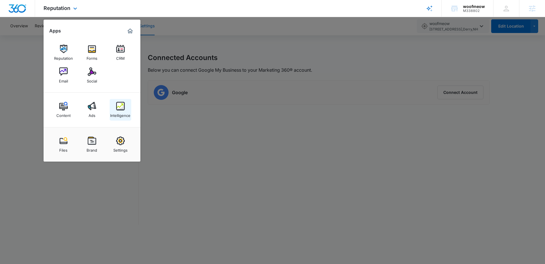
click at [118, 112] on div "Intelligence" at bounding box center [120, 113] width 20 height 7
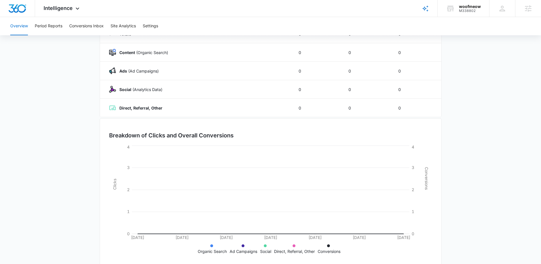
scroll to position [88, 0]
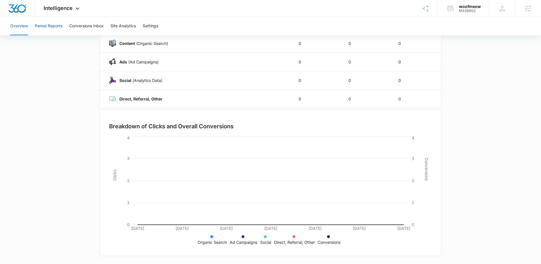
click at [48, 30] on button "Period Reports" at bounding box center [49, 26] width 28 height 18
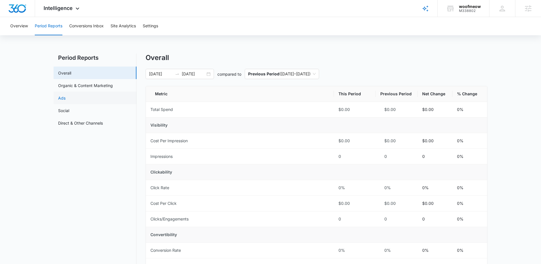
click at [65, 95] on link "Ads" at bounding box center [61, 98] width 7 height 6
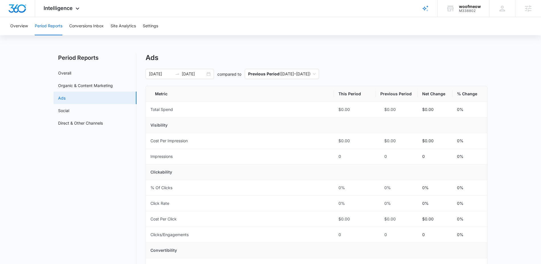
scroll to position [1, 0]
click at [58, 11] on span "Intelligence" at bounding box center [58, 8] width 29 height 6
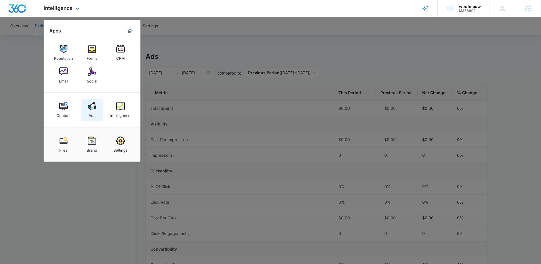
click at [92, 108] on img at bounding box center [92, 106] width 9 height 9
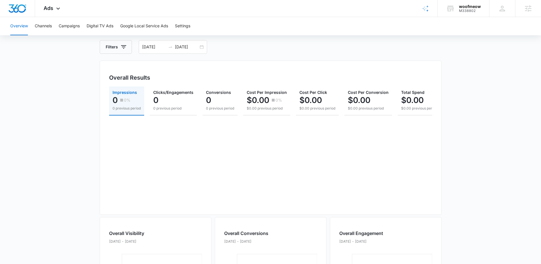
scroll to position [52, 0]
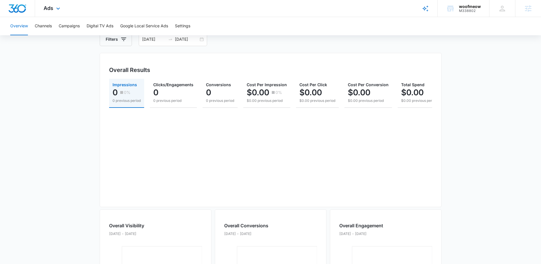
click at [53, 10] on div "Ads Apps Reputation Forms CRM Email Social Content Ads Intelligence Files Brand…" at bounding box center [52, 8] width 35 height 17
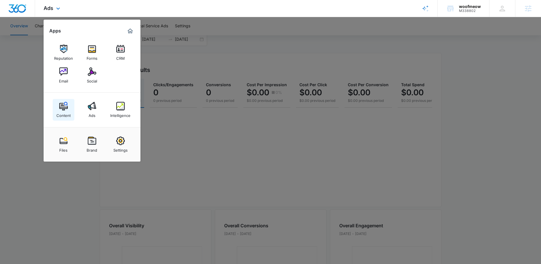
click at [63, 112] on div "Content" at bounding box center [63, 113] width 14 height 7
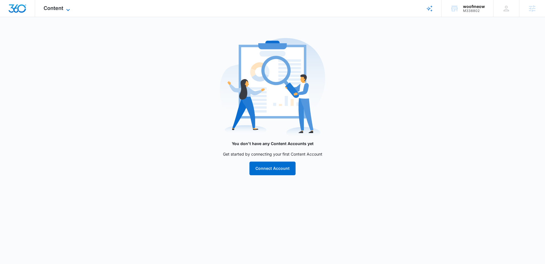
click at [53, 9] on span "Content" at bounding box center [54, 8] width 20 height 6
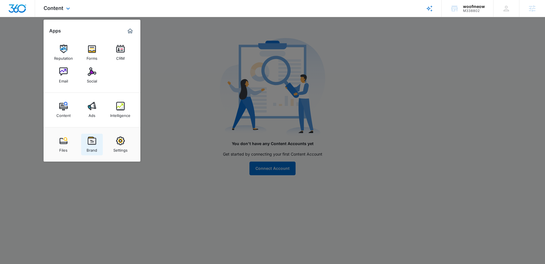
click at [95, 142] on img at bounding box center [92, 141] width 9 height 9
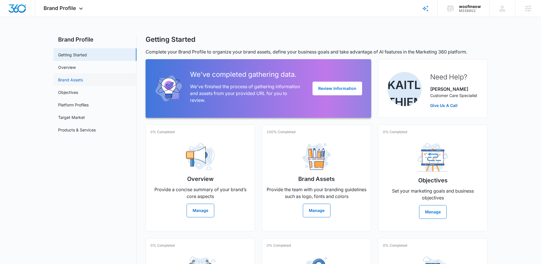
click at [76, 81] on link "Brand Assets" at bounding box center [70, 80] width 25 height 6
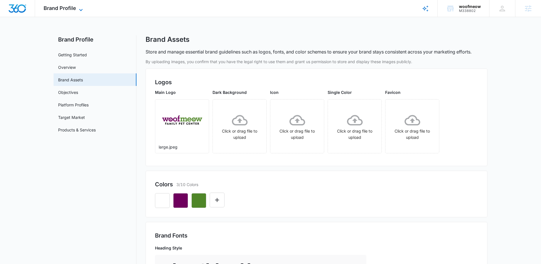
click at [71, 5] on span "Brand Profile" at bounding box center [60, 8] width 32 height 6
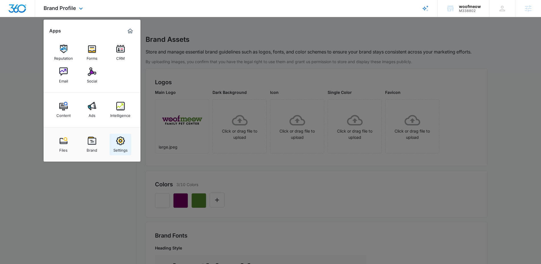
click at [122, 144] on img at bounding box center [120, 141] width 9 height 9
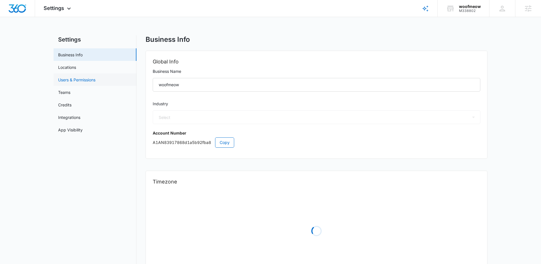
select select "12"
select select "US"
select select "America/New_York"
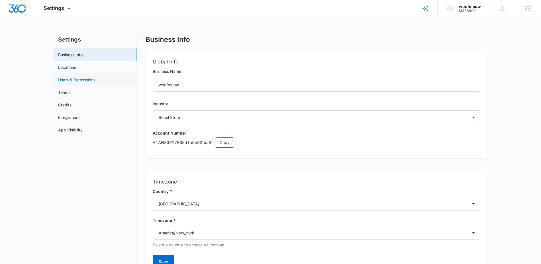
click at [82, 79] on link "Users & Permissions" at bounding box center [76, 80] width 37 height 6
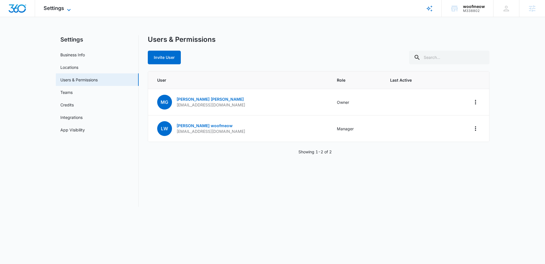
click at [69, 9] on icon at bounding box center [68, 10] width 7 height 7
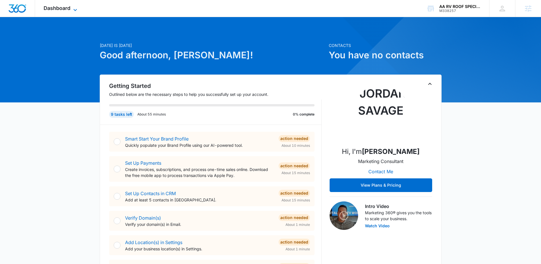
click at [47, 6] on span "Dashboard" at bounding box center [57, 8] width 27 height 6
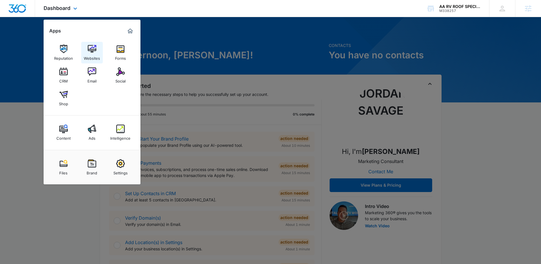
click at [89, 55] on div "Websites" at bounding box center [92, 56] width 16 height 7
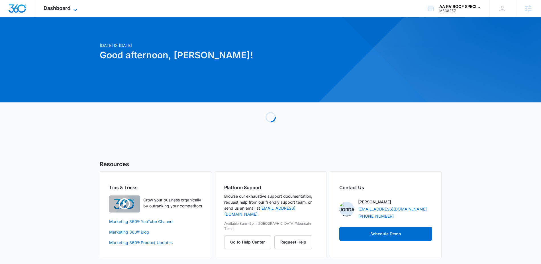
click at [55, 6] on span "Dashboard" at bounding box center [57, 8] width 27 height 6
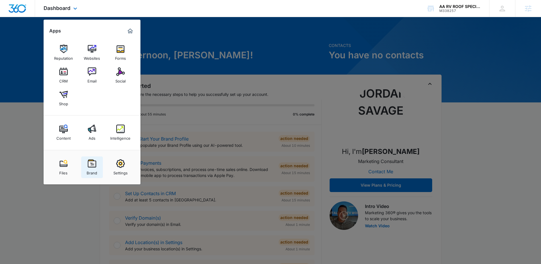
click at [87, 168] on div "Brand" at bounding box center [92, 171] width 11 height 7
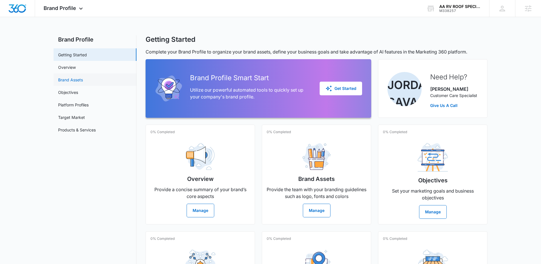
click at [83, 81] on link "Brand Assets" at bounding box center [70, 80] width 25 height 6
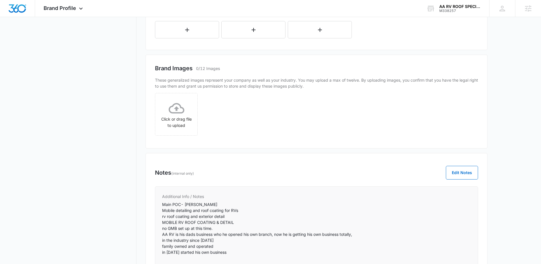
scroll to position [256, 0]
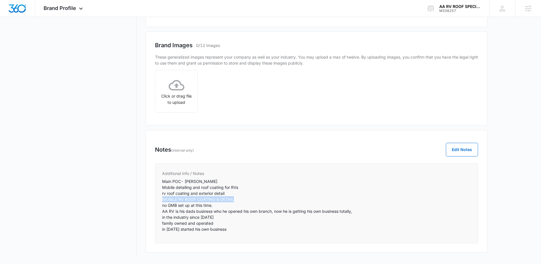
copy p "MOBILE RV ROOF COATING & DETAIL"
drag, startPoint x: 234, startPoint y: 200, endPoint x: 156, endPoint y: 200, distance: 77.4
click at [156, 200] on div "Additional Info / Notes Main POC- [PERSON_NAME] Mobile detailing and roof coati…" at bounding box center [316, 203] width 323 height 80
click at [83, 11] on icon at bounding box center [80, 10] width 7 height 7
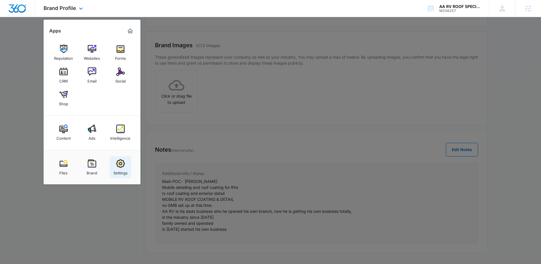
click at [118, 167] on img at bounding box center [120, 163] width 9 height 9
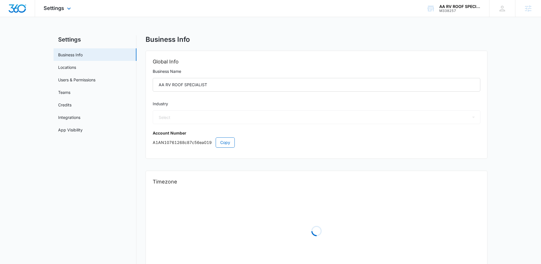
select select "6"
select select "US"
select select "America/Los_Angeles"
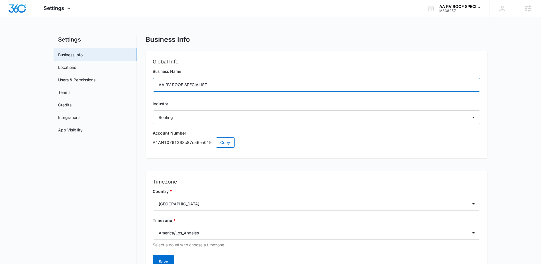
click at [210, 83] on input "AA RV ROOF SPECIALIST" at bounding box center [316, 85] width 327 height 14
paste input "MOBILE RV ROOF COATING & DETAIL"
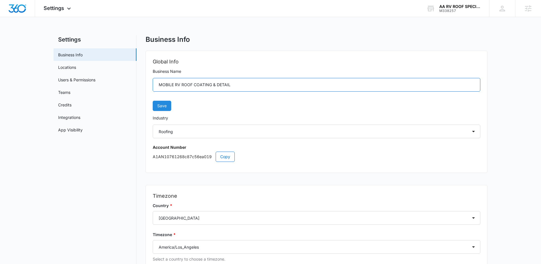
type input "MOBILE RV ROOF COATING & DETAIL"
click at [166, 110] on button "Save" at bounding box center [162, 106] width 19 height 10
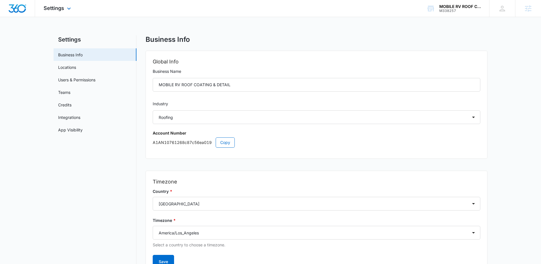
drag, startPoint x: 66, startPoint y: 9, endPoint x: 74, endPoint y: 11, distance: 8.4
click at [66, 9] on icon at bounding box center [68, 8] width 7 height 7
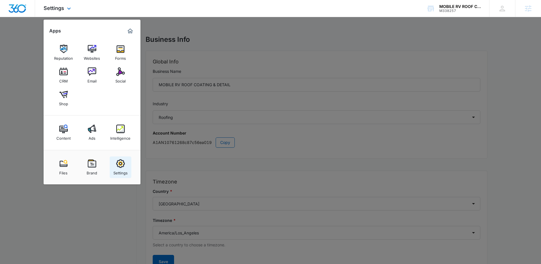
click at [122, 159] on link "Settings" at bounding box center [121, 168] width 22 height 22
select select "6"
select select "US"
select select "America/Los_Angeles"
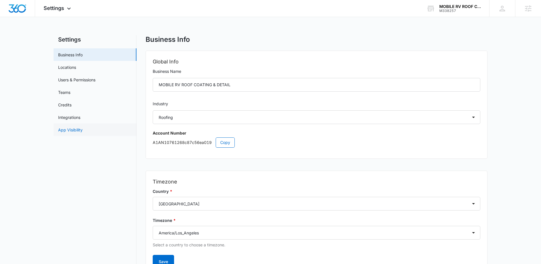
click at [67, 128] on link "App Visibility" at bounding box center [70, 130] width 24 height 6
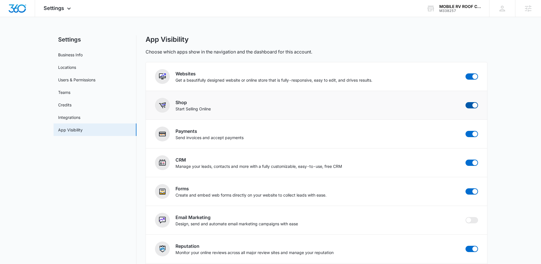
click at [474, 105] on span at bounding box center [474, 105] width 5 height 5
click at [465, 102] on input "checkbox" at bounding box center [465, 102] width 0 height 0
checkbox input "false"
drag, startPoint x: 248, startPoint y: 136, endPoint x: 149, endPoint y: 136, distance: 99.6
click at [149, 136] on li "Payments Send invoices and accept payments" at bounding box center [316, 134] width 341 height 29
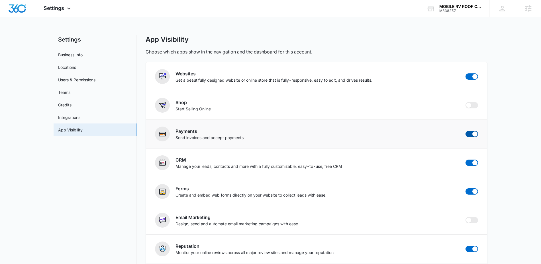
click at [470, 134] on span at bounding box center [471, 134] width 13 height 6
click at [465, 131] on input "checkbox" at bounding box center [465, 131] width 0 height 0
click at [470, 134] on span at bounding box center [471, 134] width 13 height 6
checkbox input "false"
click at [47, 7] on span "Settings" at bounding box center [54, 8] width 20 height 6
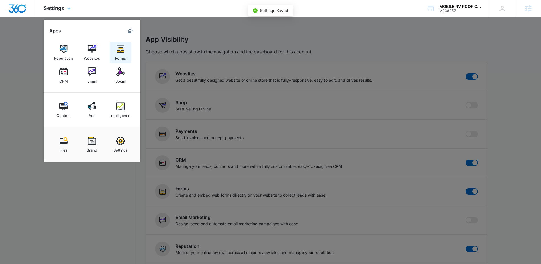
click at [117, 49] on img at bounding box center [120, 49] width 9 height 9
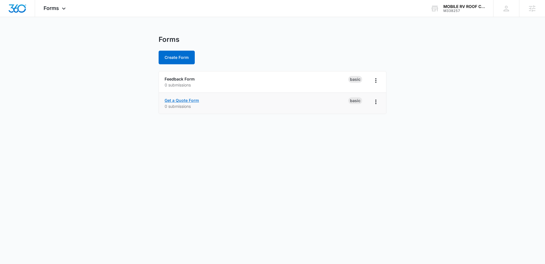
click at [182, 100] on link "Get a Quote Form" at bounding box center [182, 100] width 34 height 5
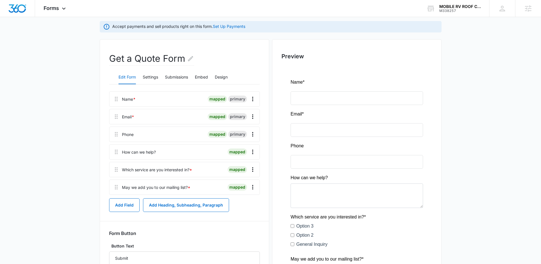
scroll to position [68, 0]
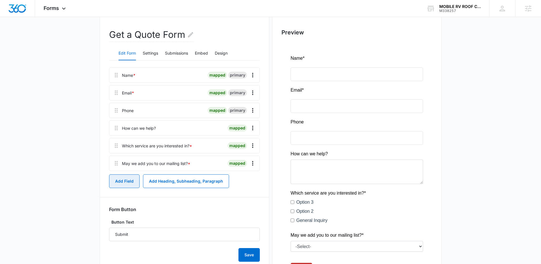
click at [114, 176] on button "Add Field" at bounding box center [124, 181] width 30 height 14
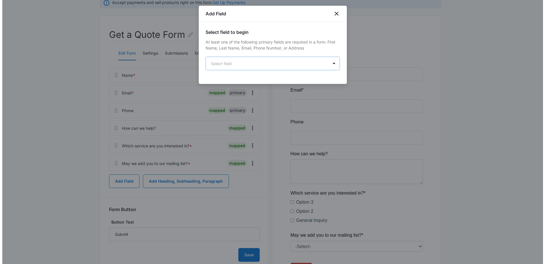
scroll to position [0, 0]
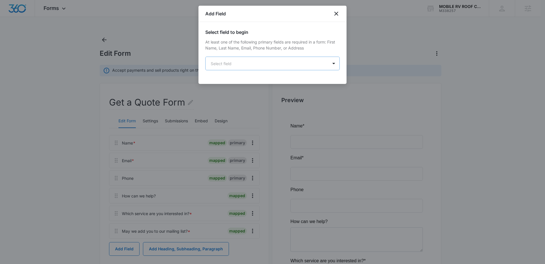
click at [272, 57] on body "Forms Apps Reputation Websites Forms CRM Email Social Content Ads Intelligence …" at bounding box center [272, 190] width 545 height 380
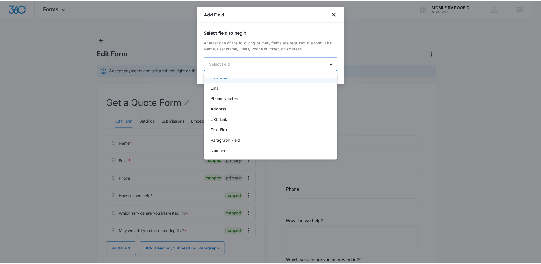
scroll to position [36, 0]
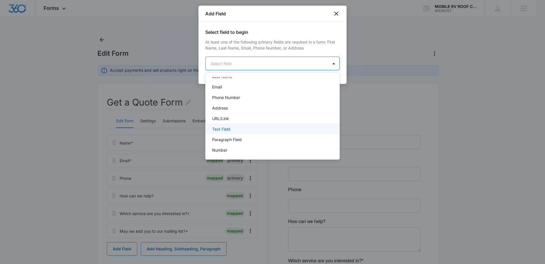
click at [232, 127] on div "Text Field" at bounding box center [272, 129] width 120 height 6
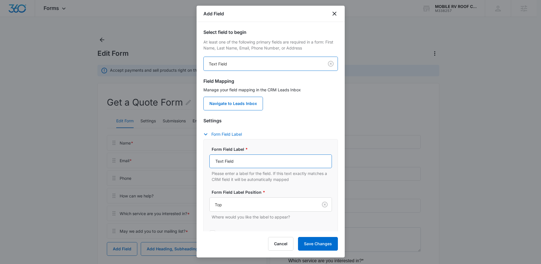
click at [251, 159] on input "Text Field" at bounding box center [270, 162] width 122 height 14
type input "How Many Feet Is Your Rig?"
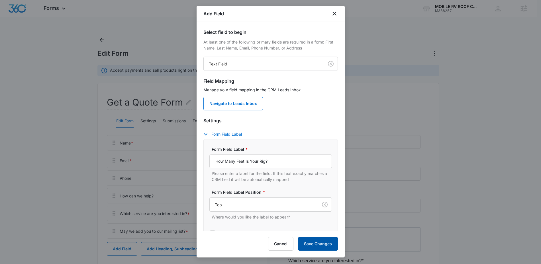
click at [322, 243] on button "Save Changes" at bounding box center [318, 244] width 40 height 14
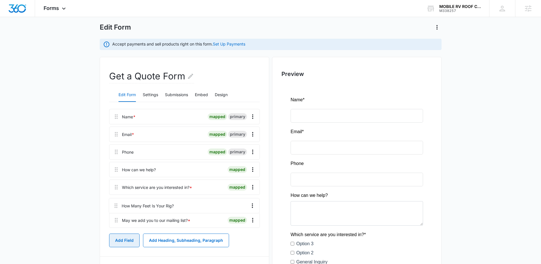
scroll to position [30, 0]
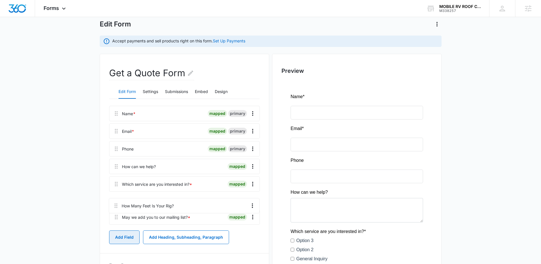
drag, startPoint x: 116, startPoint y: 248, endPoint x: 116, endPoint y: 201, distance: 47.3
click at [116, 201] on div "Name * mapped primary Email * mapped primary Phone mapped primary How can we he…" at bounding box center [184, 166] width 151 height 121
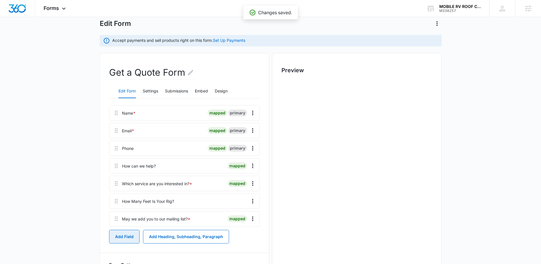
scroll to position [0, 0]
click at [122, 234] on button "Add Field" at bounding box center [124, 237] width 30 height 14
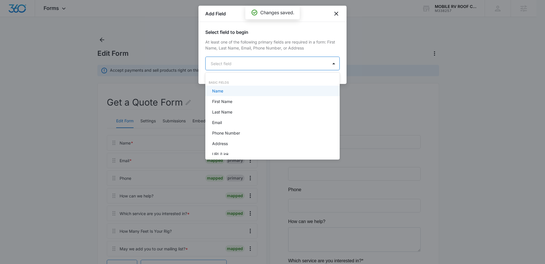
click at [252, 63] on body "Forms Apps Reputation Websites Forms CRM Email Social Content Ads Intelligence …" at bounding box center [272, 132] width 545 height 264
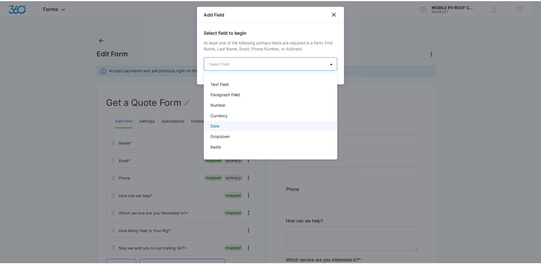
scroll to position [144, 0]
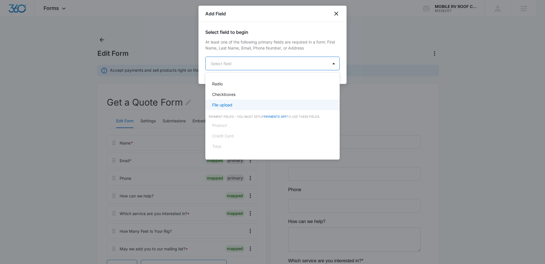
click at [228, 104] on p "File upload" at bounding box center [222, 105] width 20 height 6
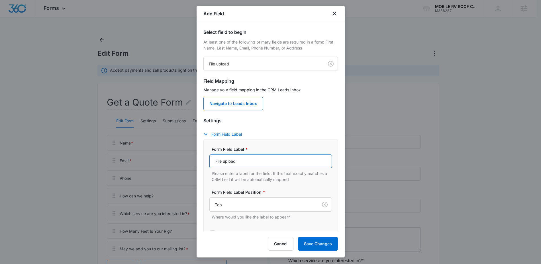
click at [241, 163] on input "File upload" at bounding box center [270, 162] width 122 height 14
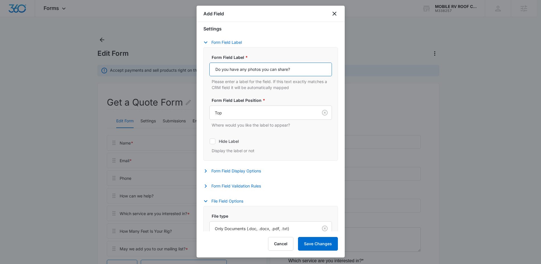
scroll to position [148, 0]
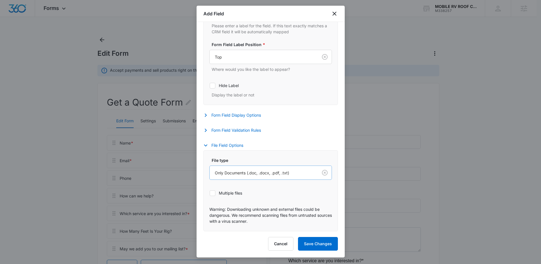
type input "Do you have any photos you can share?"
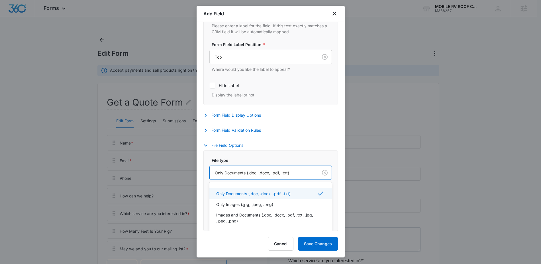
click at [268, 173] on div at bounding box center [263, 172] width 96 height 7
click at [260, 206] on p "Only Images (.jpg, .jpeg, .png)" at bounding box center [244, 205] width 57 height 6
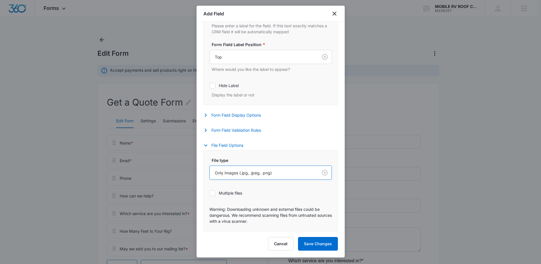
click at [215, 192] on icon at bounding box center [212, 193] width 5 height 5
click at [210, 193] on input "Multiple files" at bounding box center [209, 193] width 0 height 0
checkbox input "true"
click at [316, 243] on button "Save Changes" at bounding box center [318, 244] width 40 height 14
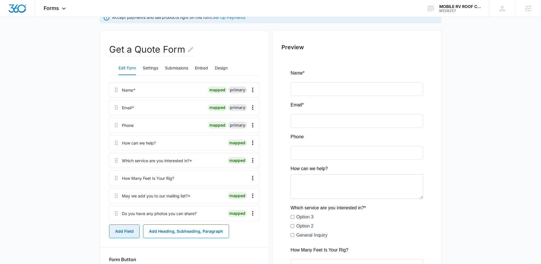
scroll to position [120, 0]
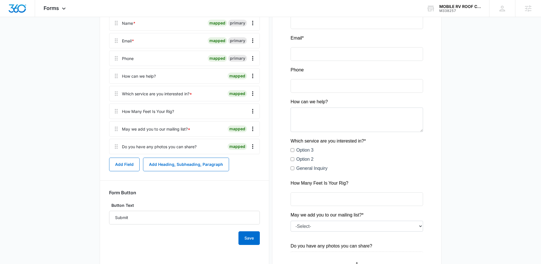
drag, startPoint x: 328, startPoint y: 173, endPoint x: 291, endPoint y: 141, distance: 48.8
click at [291, 141] on div at bounding box center [356, 162] width 151 height 344
drag, startPoint x: 288, startPoint y: 141, endPoint x: 358, endPoint y: 196, distance: 89.0
click at [358, 196] on div at bounding box center [356, 162] width 151 height 344
click at [479, 128] on main "Edit Form Accept payments and sell products right on this form. Set Up Payments…" at bounding box center [270, 135] width 541 height 440
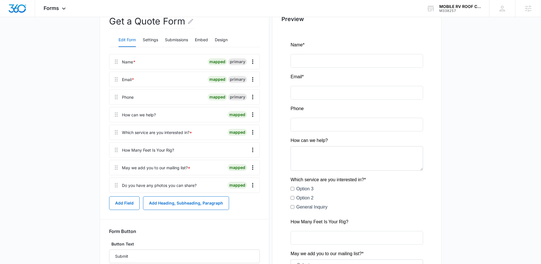
scroll to position [80, 0]
click at [153, 42] on button "Settings" at bounding box center [150, 41] width 15 height 14
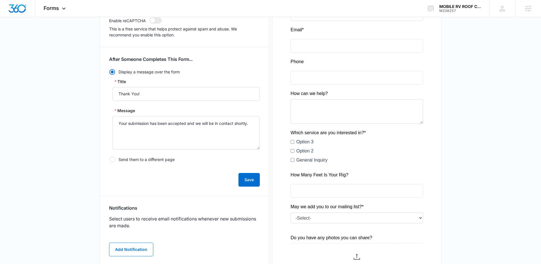
scroll to position [129, 0]
click at [49, 7] on span "Forms" at bounding box center [51, 8] width 15 height 6
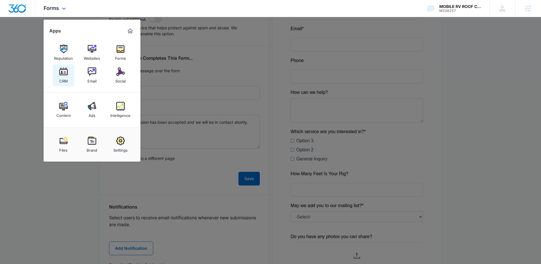
click at [60, 78] on div "CRM" at bounding box center [63, 79] width 9 height 7
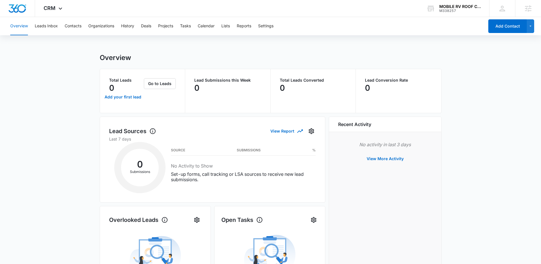
scroll to position [1, 0]
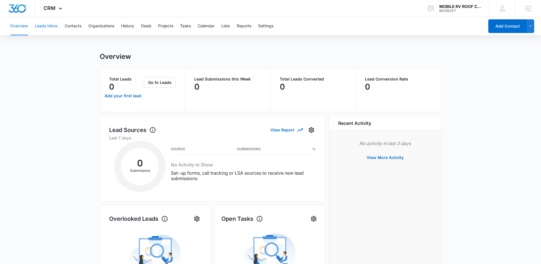
click at [45, 26] on button "Leads Inbox" at bounding box center [46, 26] width 23 height 18
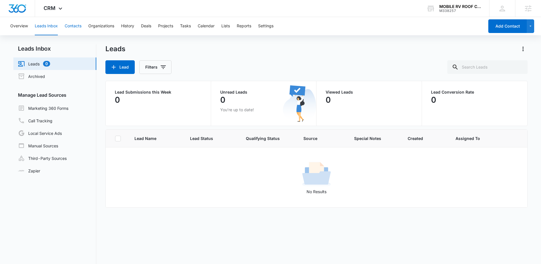
click at [71, 26] on button "Contacts" at bounding box center [73, 26] width 17 height 18
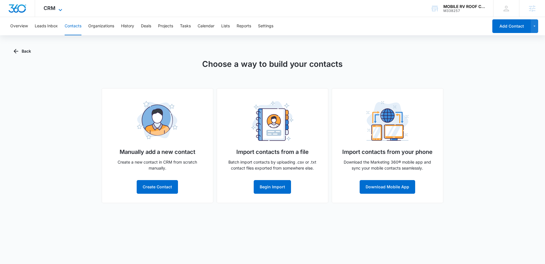
click at [57, 8] on icon at bounding box center [60, 10] width 7 height 7
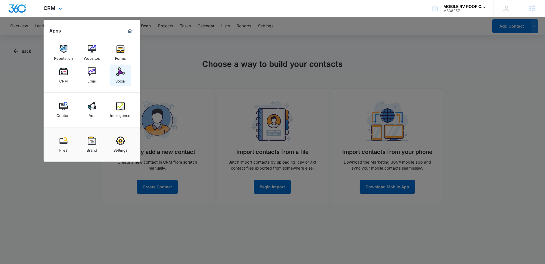
click at [121, 81] on div "Social" at bounding box center [120, 79] width 10 height 7
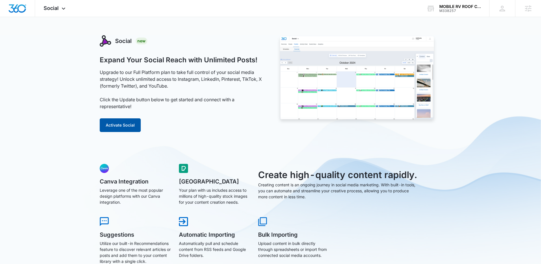
click at [126, 120] on button "Activate Social" at bounding box center [120, 125] width 41 height 14
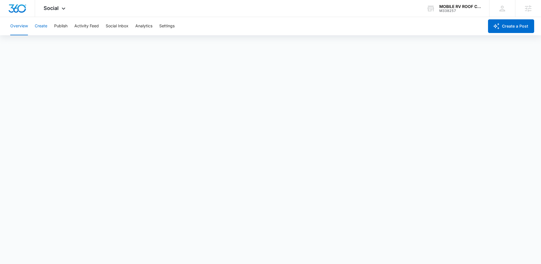
click at [44, 26] on button "Create" at bounding box center [41, 26] width 13 height 18
click at [15, 25] on button "Overview" at bounding box center [19, 26] width 18 height 18
click at [56, 7] on span "Social" at bounding box center [51, 8] width 15 height 6
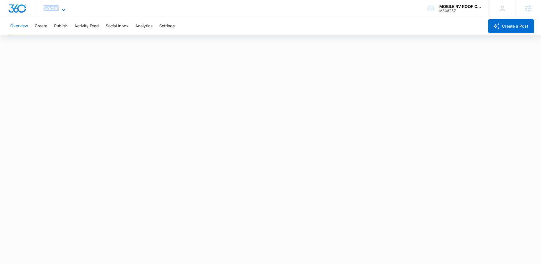
click at [56, 9] on span "Social" at bounding box center [51, 8] width 15 height 6
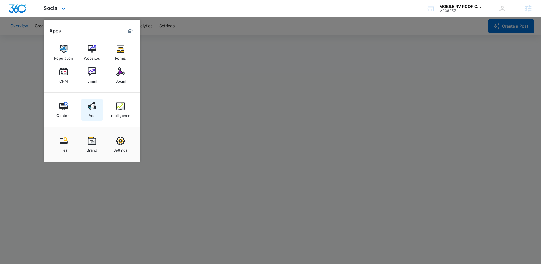
click at [93, 108] on img at bounding box center [92, 106] width 9 height 9
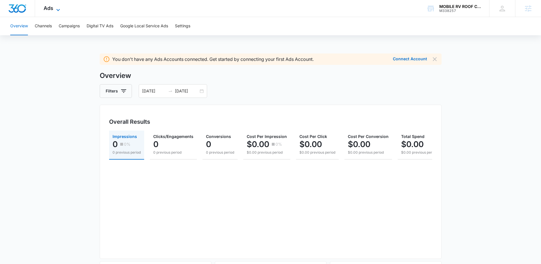
click at [52, 8] on span "Ads" at bounding box center [49, 8] width 10 height 6
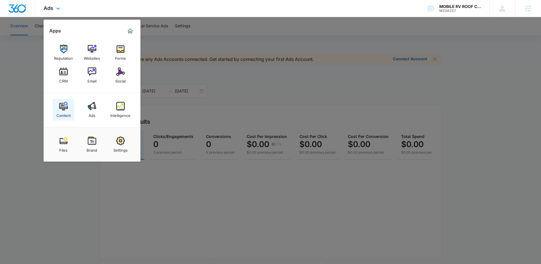
click at [58, 111] on div "Content" at bounding box center [63, 113] width 14 height 7
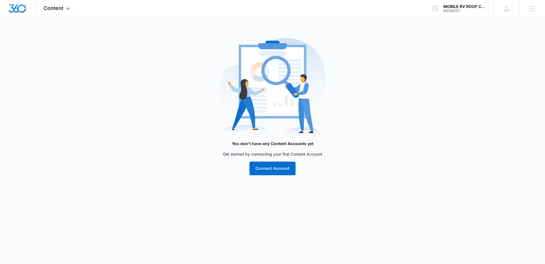
click at [63, 11] on div "Content Apps Reputation Websites Forms CRM Email Social Content Ads Intelligenc…" at bounding box center [57, 8] width 45 height 17
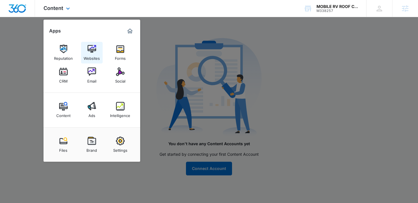
click at [95, 49] on img at bounding box center [92, 49] width 9 height 9
